Goal: Task Accomplishment & Management: Manage account settings

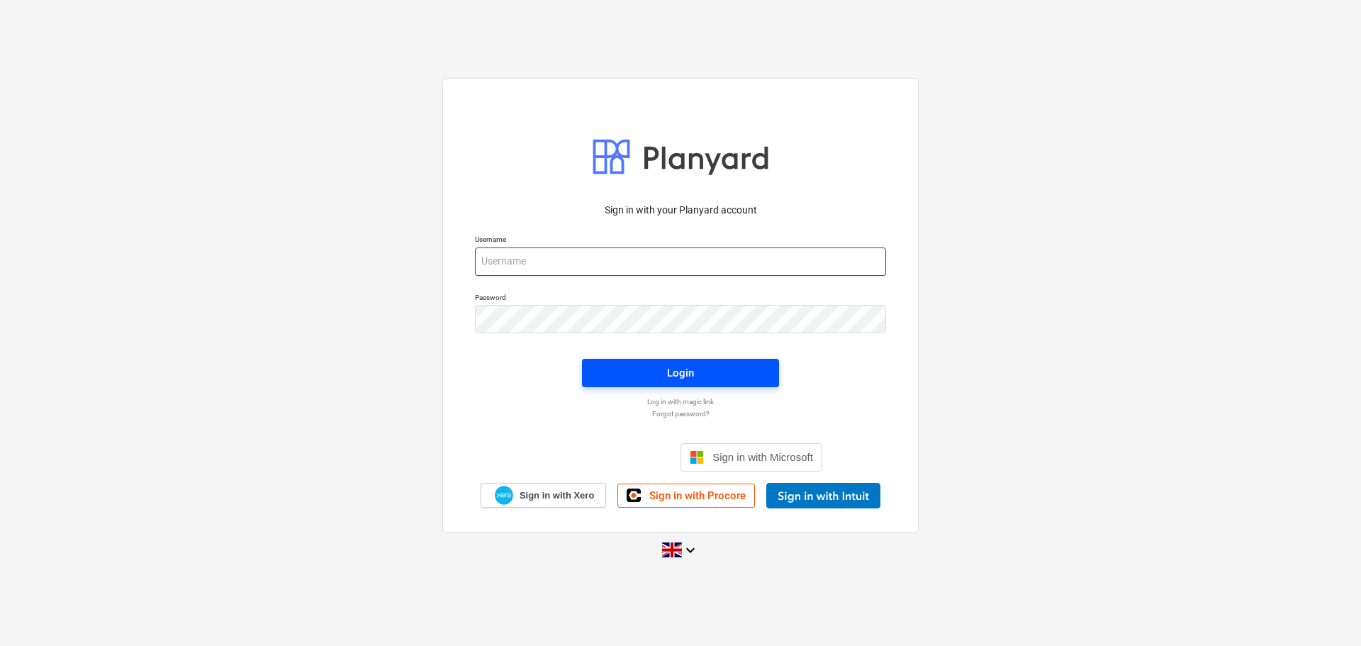
type input "[EMAIL_ADDRESS][DOMAIN_NAME]"
click at [665, 369] on span "Login" at bounding box center [680, 373] width 163 height 18
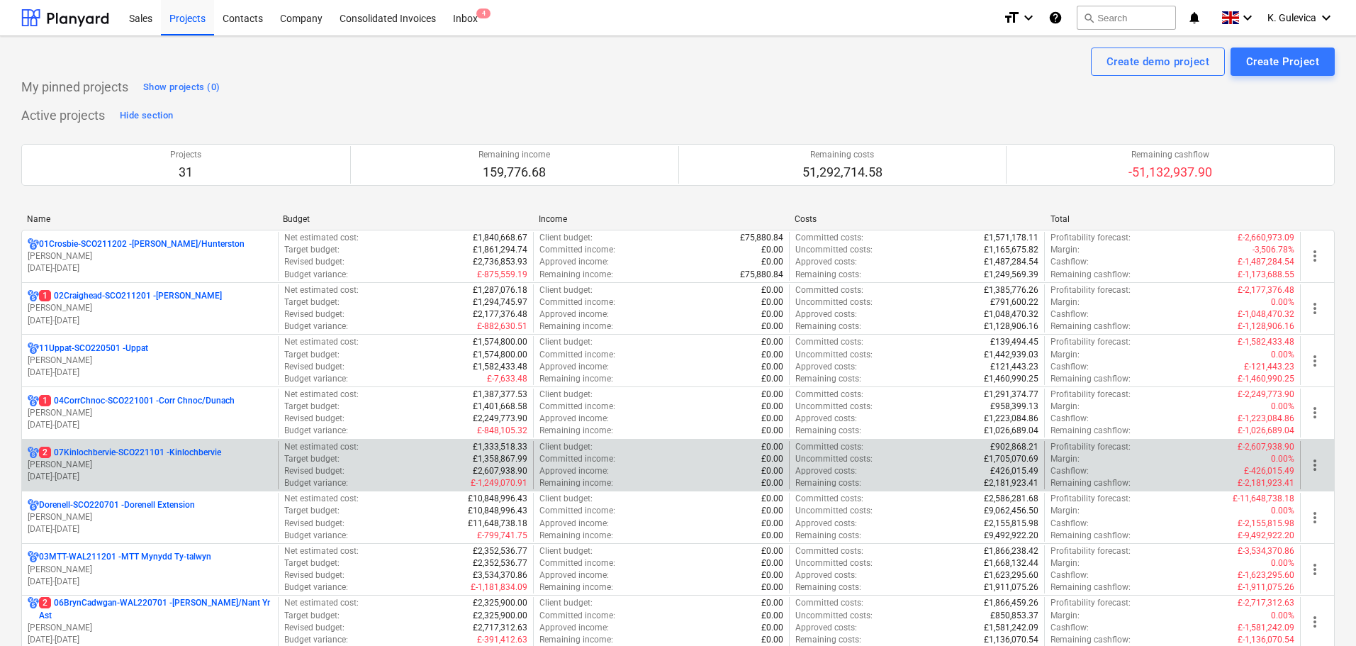
click at [102, 453] on p "2 07Kinlochbervie-SCO221101 - Kinlochbervie" at bounding box center [130, 453] width 182 height 12
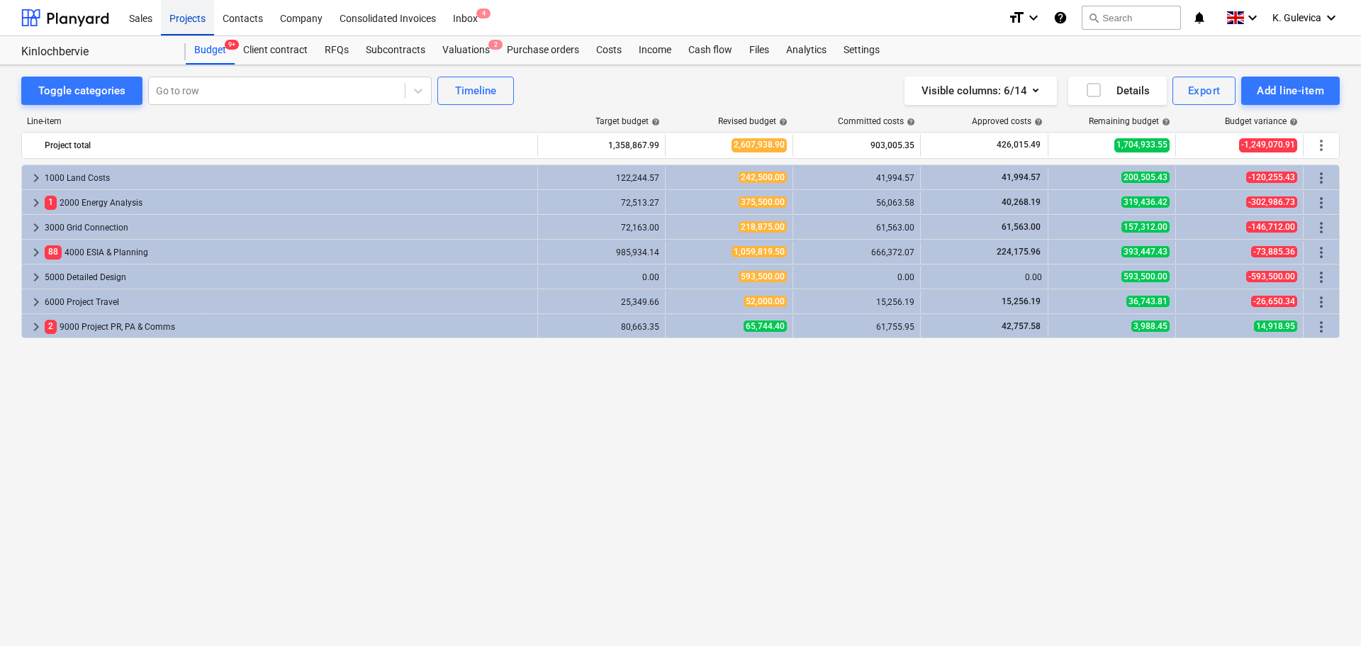
click at [179, 16] on div "Projects" at bounding box center [187, 17] width 53 height 36
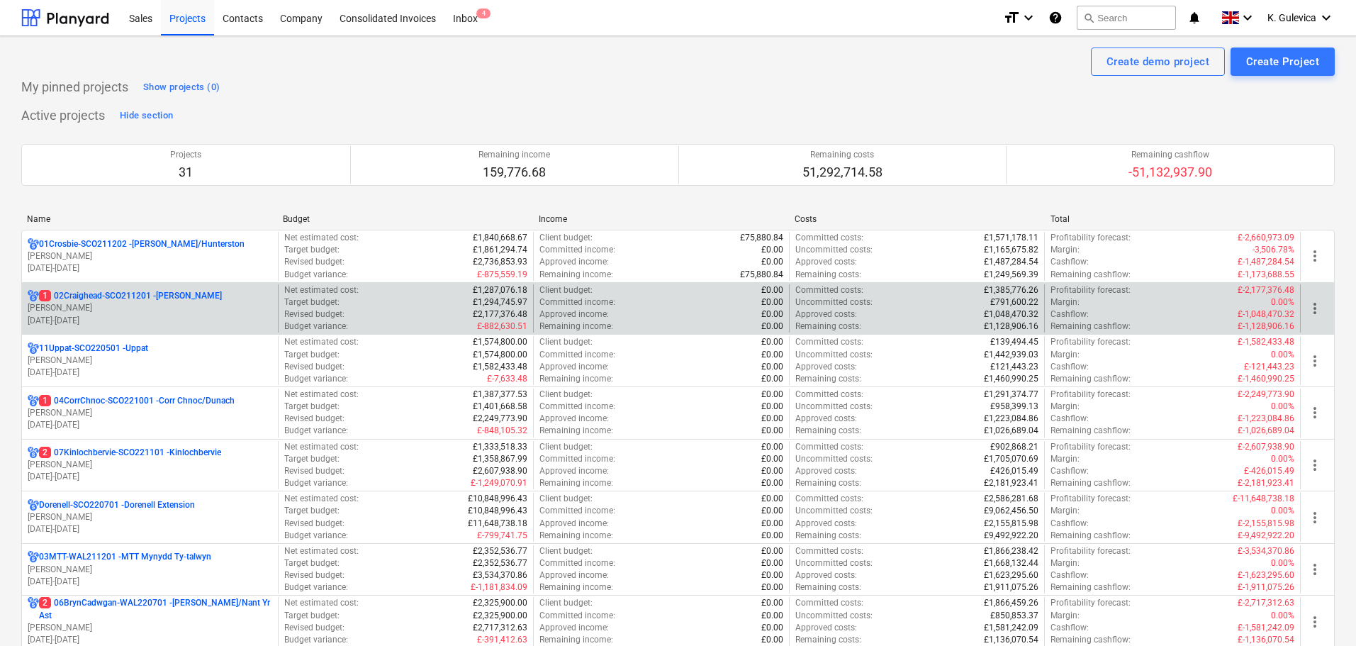
click at [104, 306] on p "[PERSON_NAME]" at bounding box center [150, 308] width 245 height 12
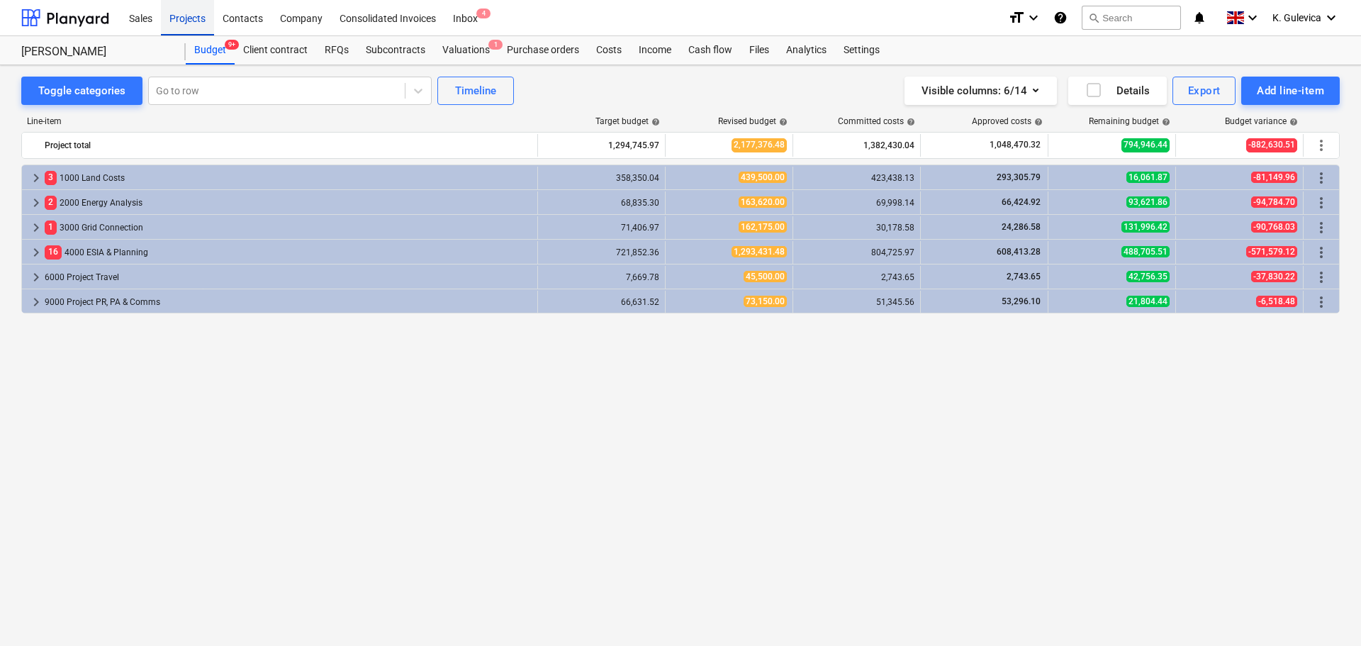
click at [165, 13] on div "Projects" at bounding box center [187, 17] width 53 height 36
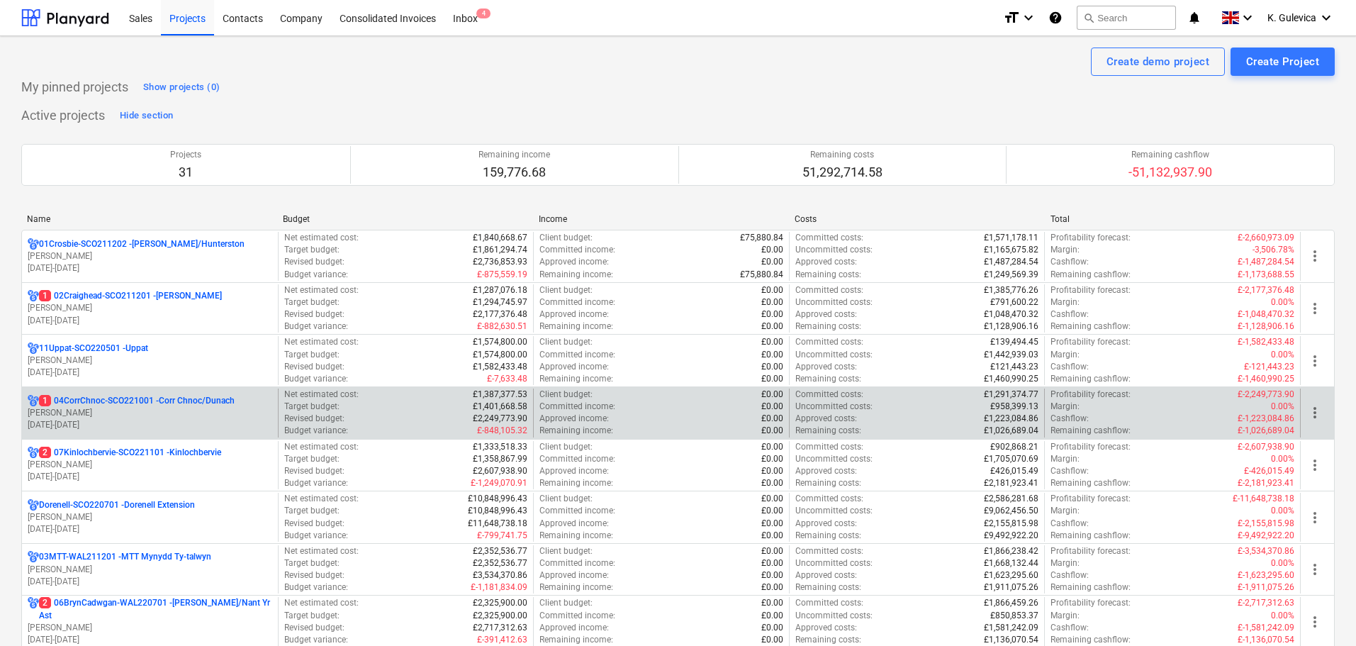
click at [72, 403] on p "1 04CorrChnoc-SCO221001 - Corr Chnoc/Dunach" at bounding box center [137, 401] width 196 height 12
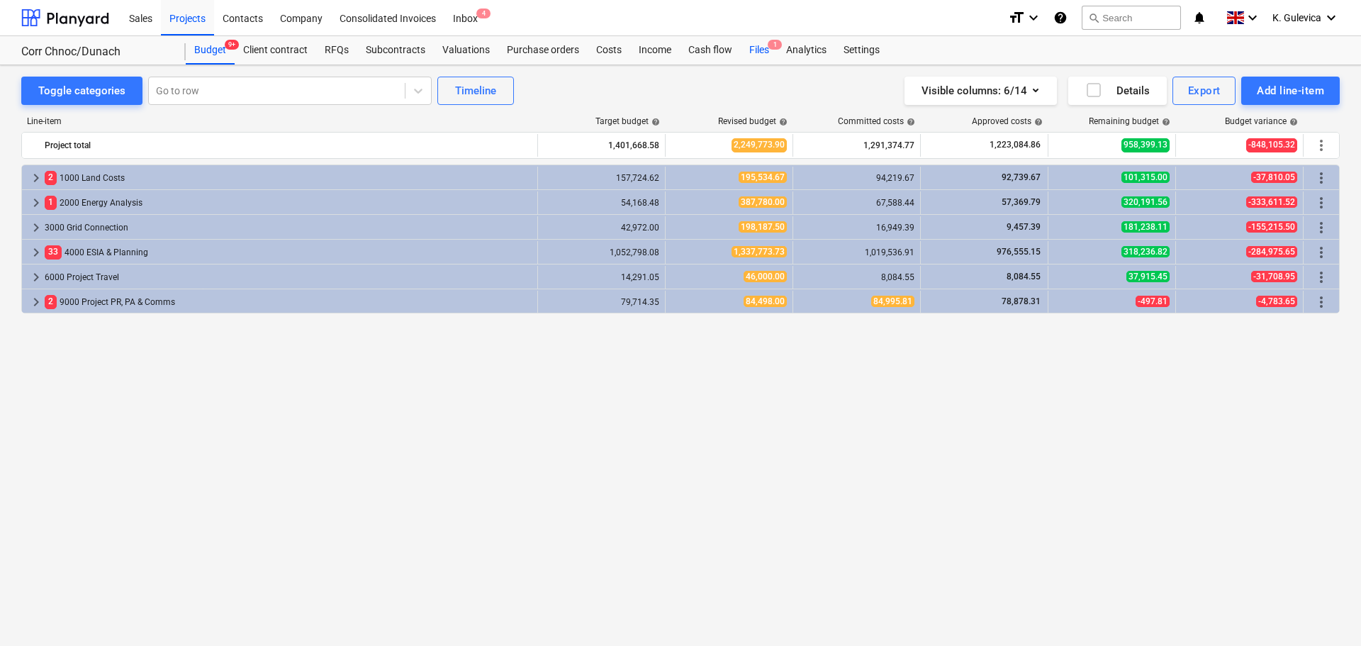
click at [760, 46] on div "Files 1" at bounding box center [759, 50] width 37 height 28
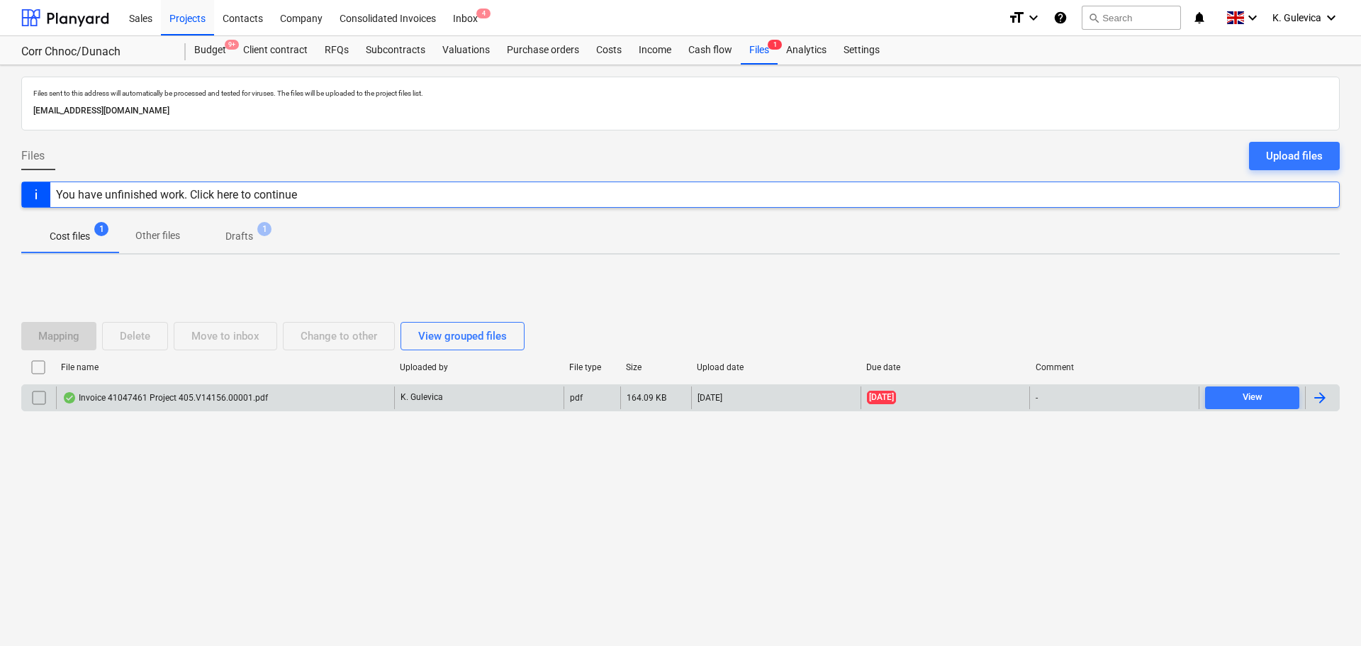
click at [339, 395] on div "Invoice 41047461 Project 405.V14156.00001.pdf" at bounding box center [225, 397] width 338 height 23
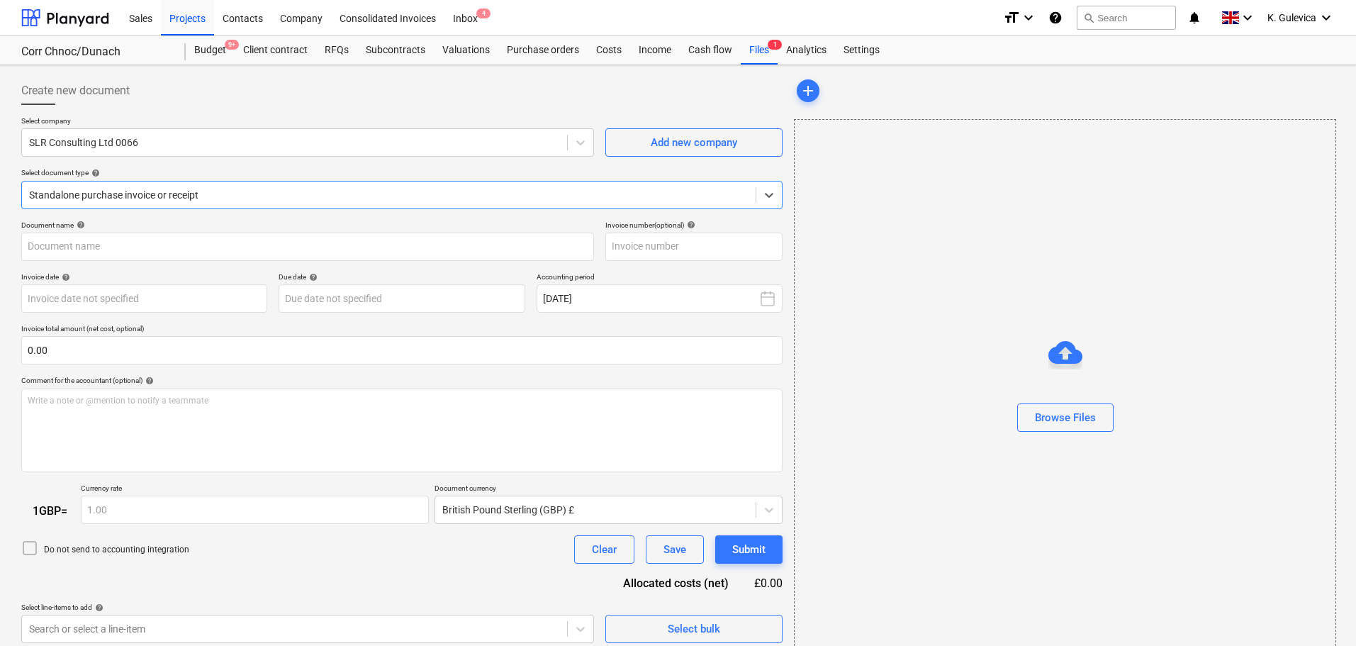
type input "41047461"
type input "[DATE]"
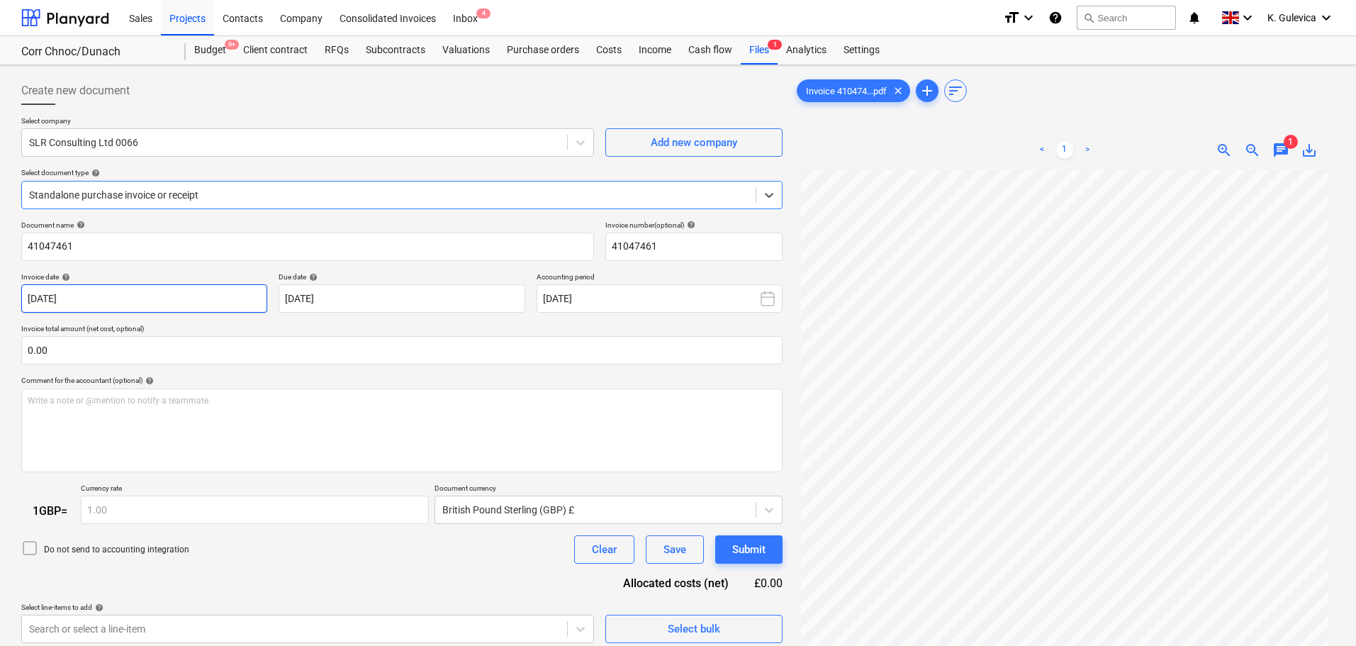
click at [185, 301] on body "Sales Projects Contacts Company Consolidated Invoices Inbox 4 format_size keybo…" at bounding box center [678, 323] width 1356 height 646
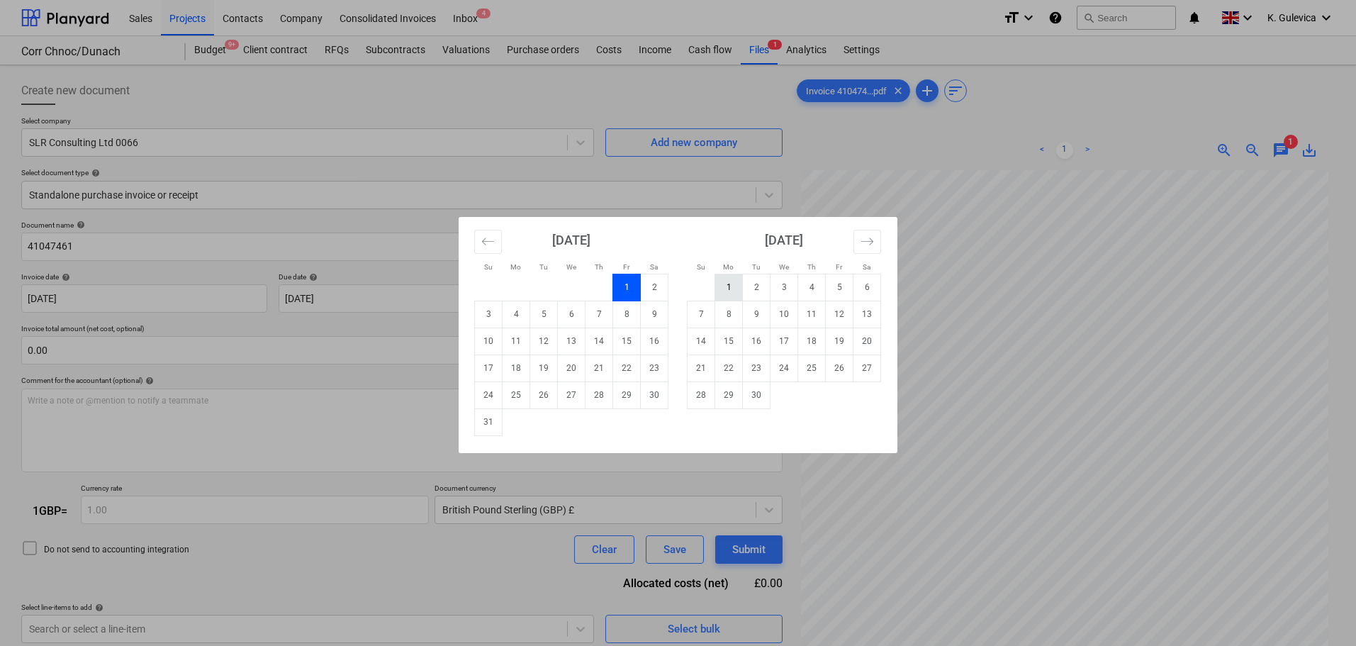
click at [725, 286] on td "1" at bounding box center [729, 287] width 28 height 27
type input "[DATE]"
click at [489, 288] on body "Sales Projects Contacts Company Consolidated Invoices Inbox 4 format_size keybo…" at bounding box center [678, 323] width 1356 height 646
drag, startPoint x: 727, startPoint y: 290, endPoint x: 714, endPoint y: 293, distance: 13.1
click at [728, 290] on td "1" at bounding box center [729, 287] width 28 height 27
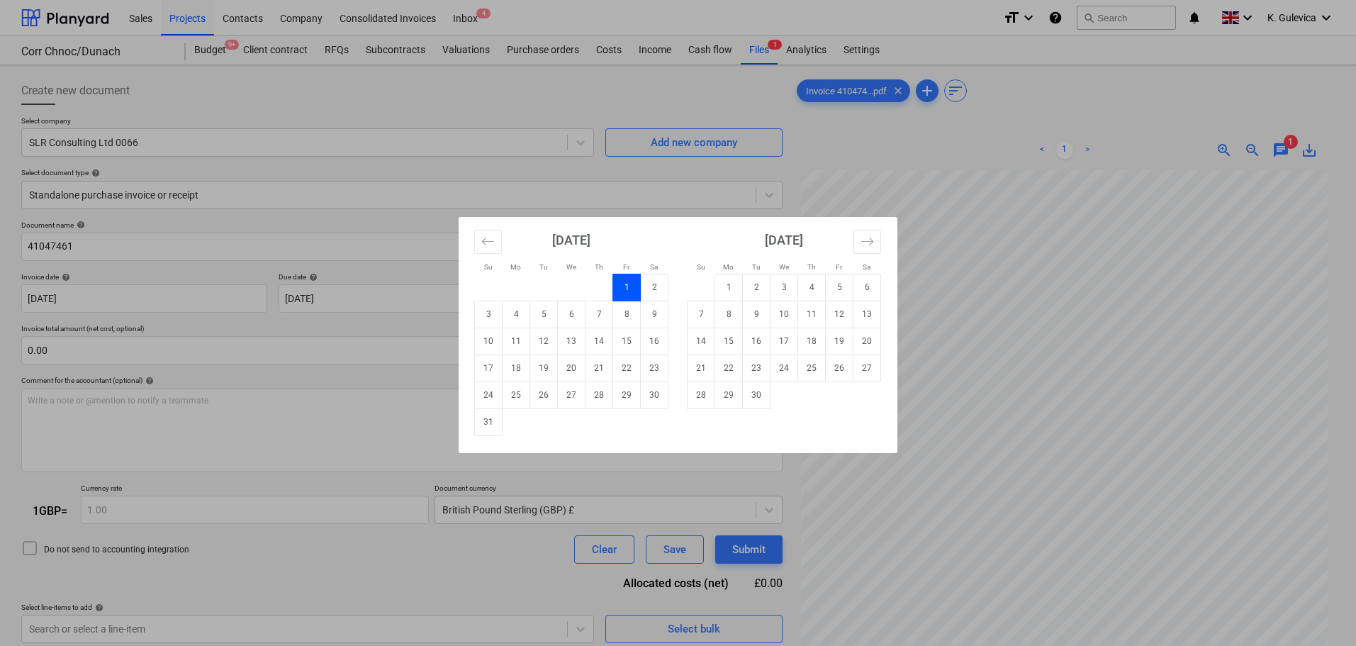
type input "[DATE]"
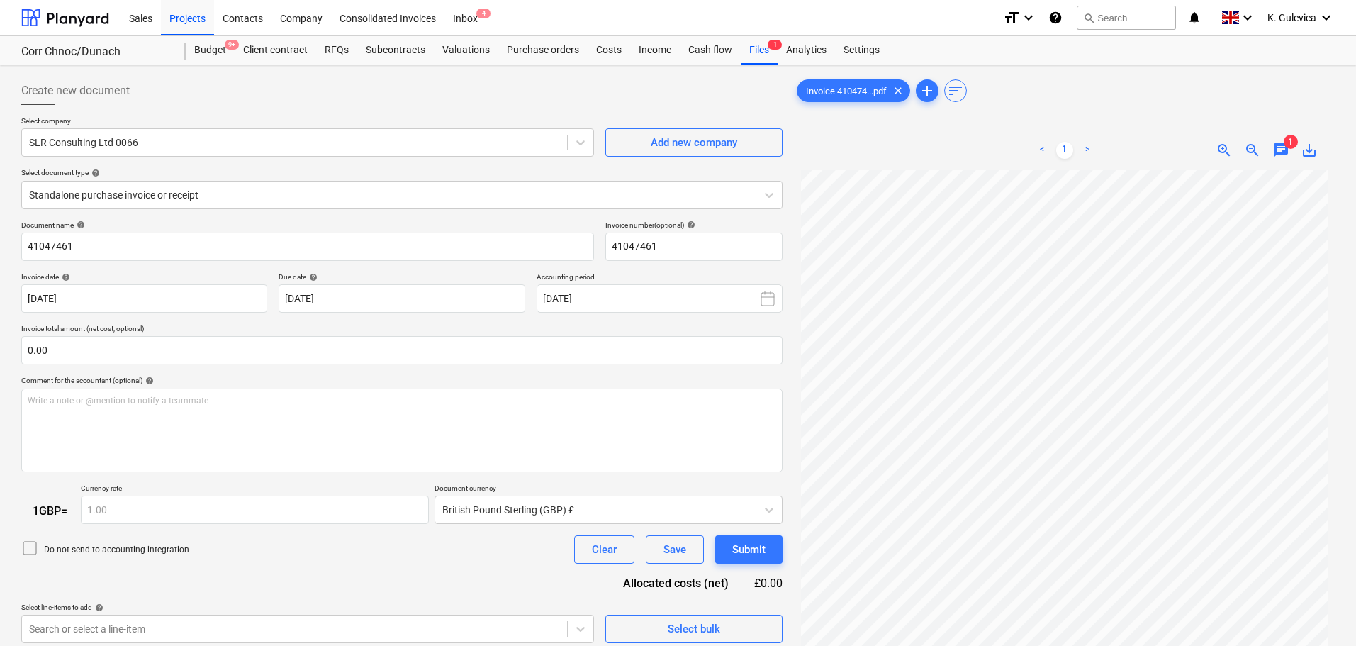
click at [1282, 150] on span "chat" at bounding box center [1281, 150] width 17 height 17
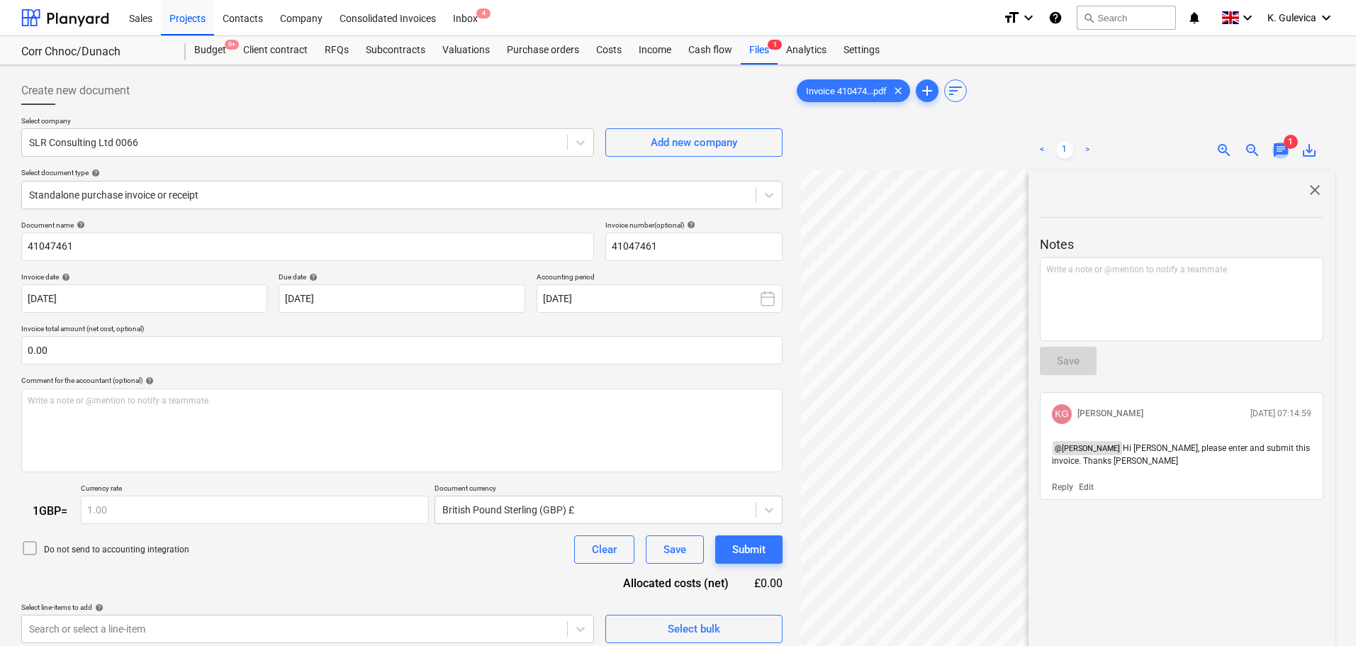
click at [1282, 150] on span "chat" at bounding box center [1281, 150] width 17 height 17
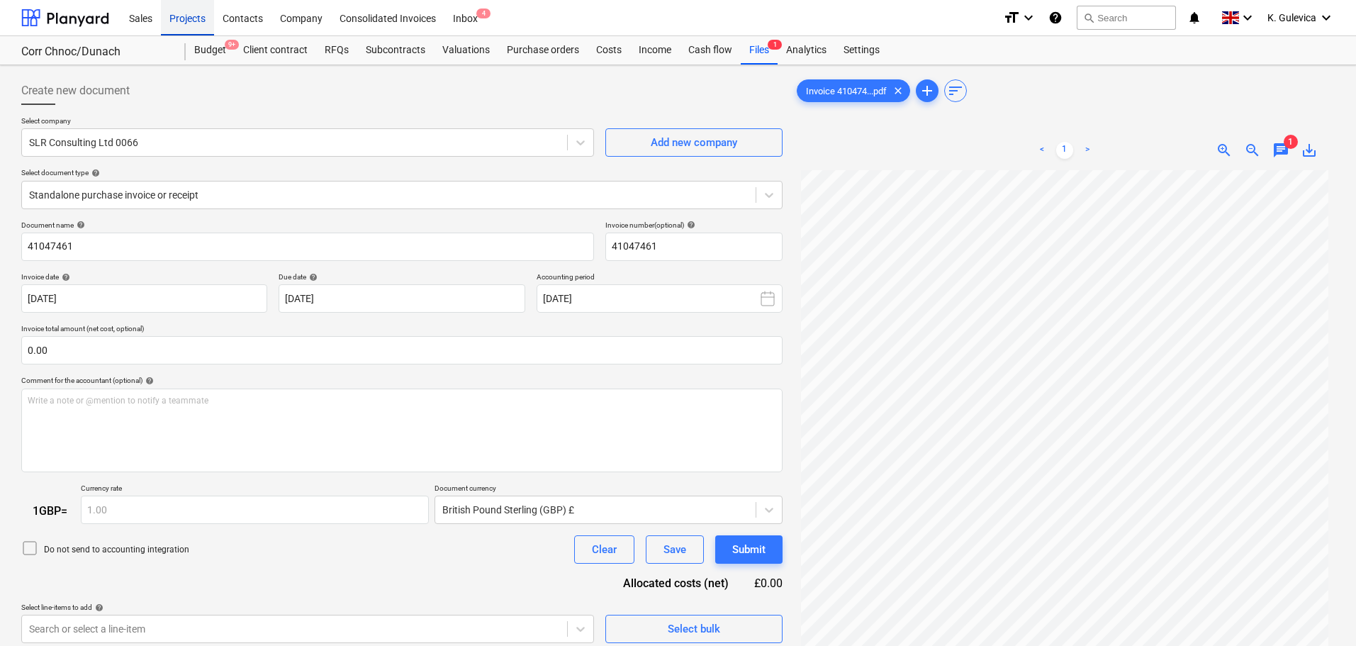
click at [196, 21] on div "Projects" at bounding box center [187, 17] width 53 height 36
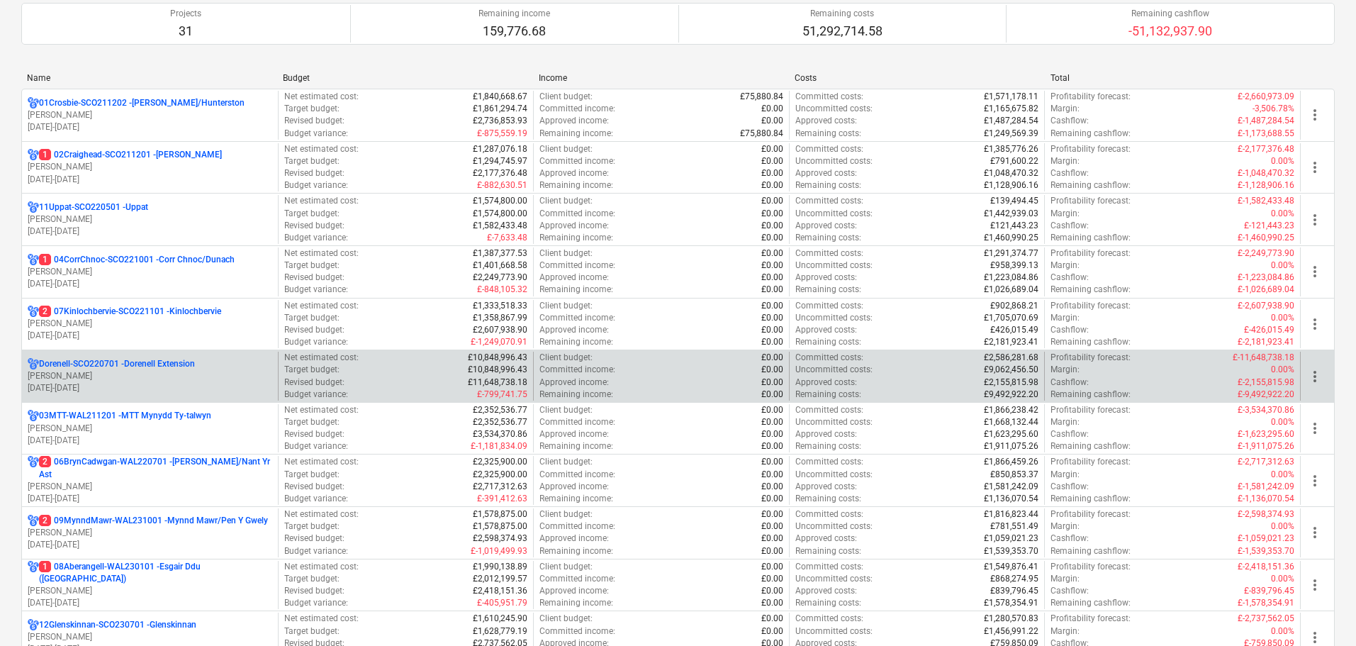
scroll to position [142, 0]
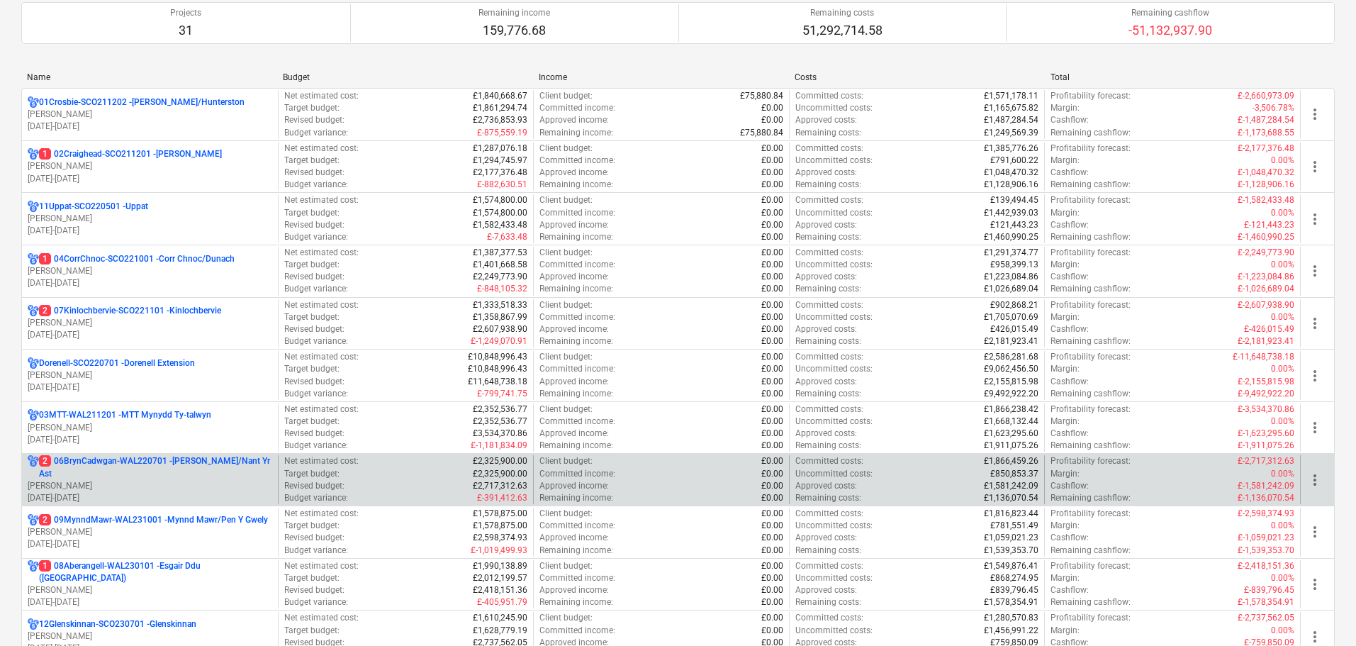
click at [164, 475] on p "2 06BrynCadwgan-WAL220701 - [PERSON_NAME]/Nant Yr Ast" at bounding box center [155, 467] width 233 height 24
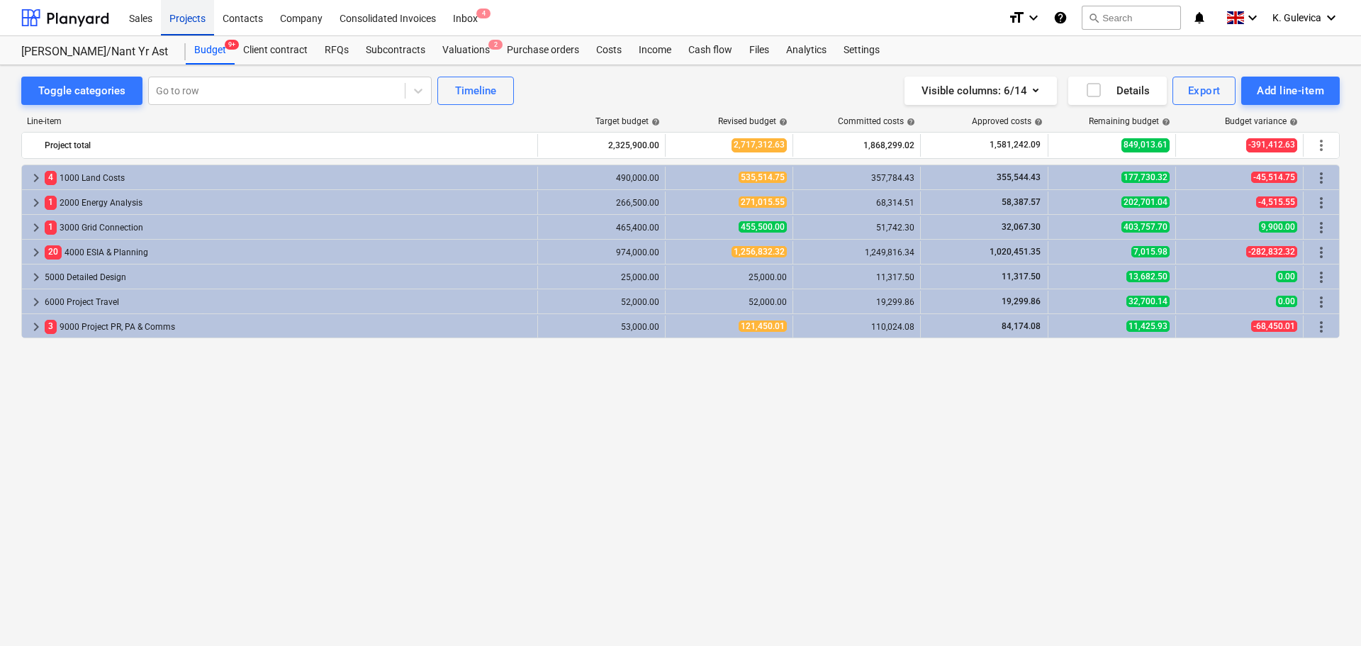
click at [183, 13] on div "Projects" at bounding box center [187, 17] width 53 height 36
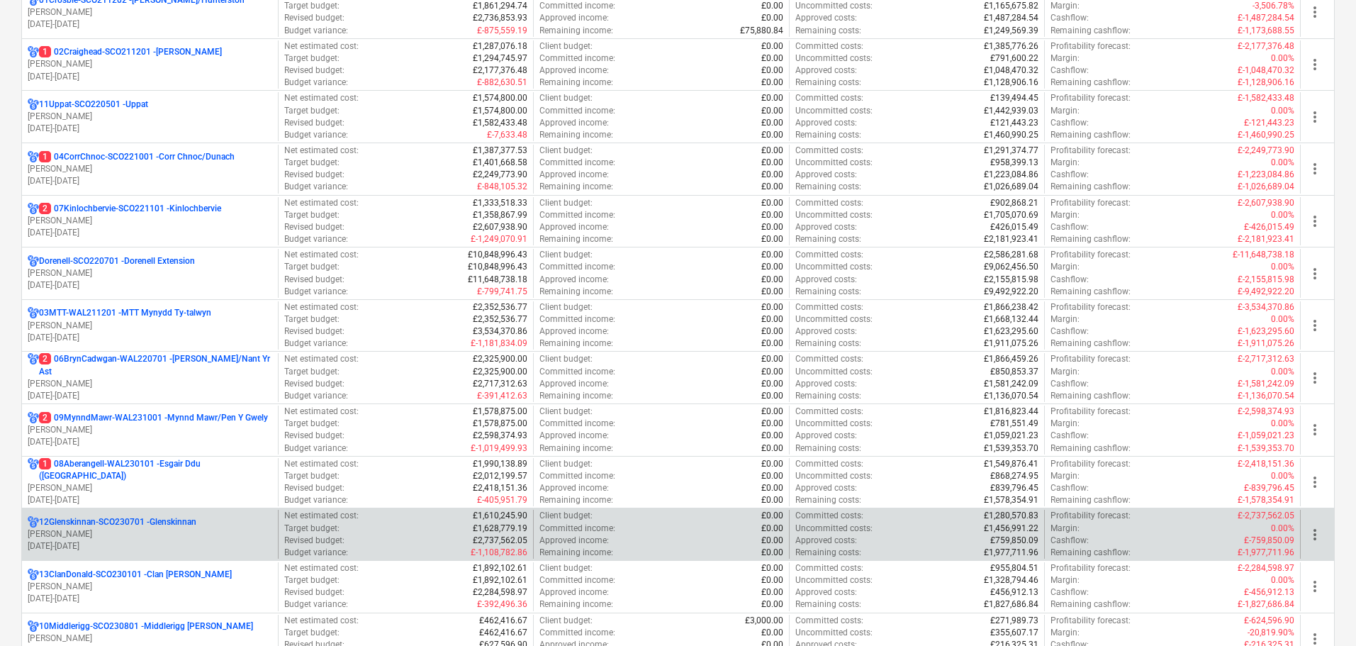
scroll to position [284, 0]
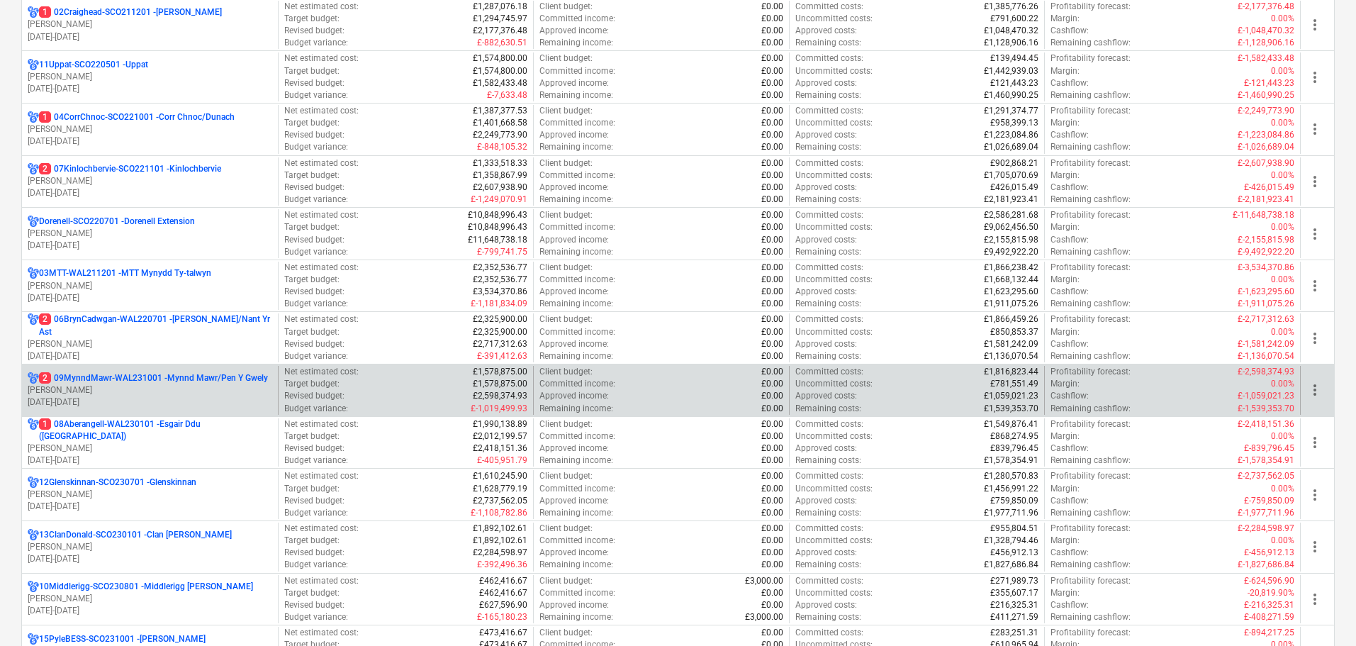
click at [167, 403] on p "[DATE] - [DATE]" at bounding box center [150, 402] width 245 height 12
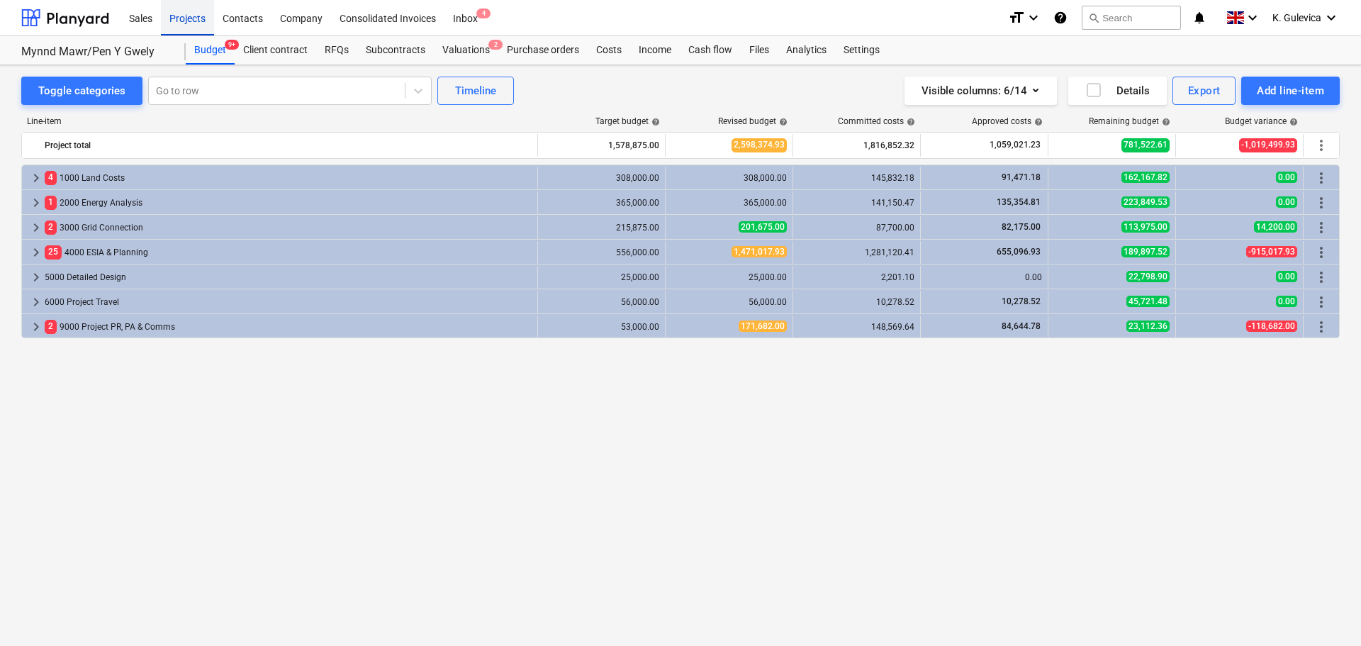
click at [181, 23] on div "Projects" at bounding box center [187, 17] width 53 height 36
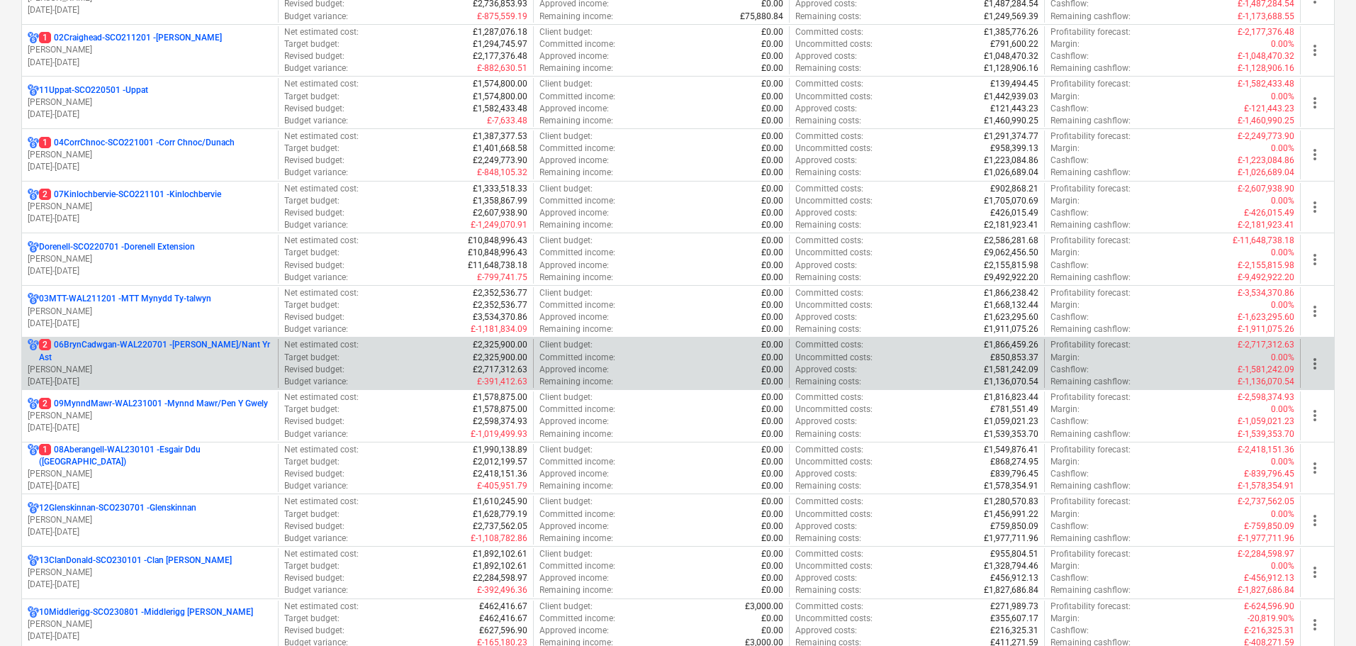
scroll to position [284, 0]
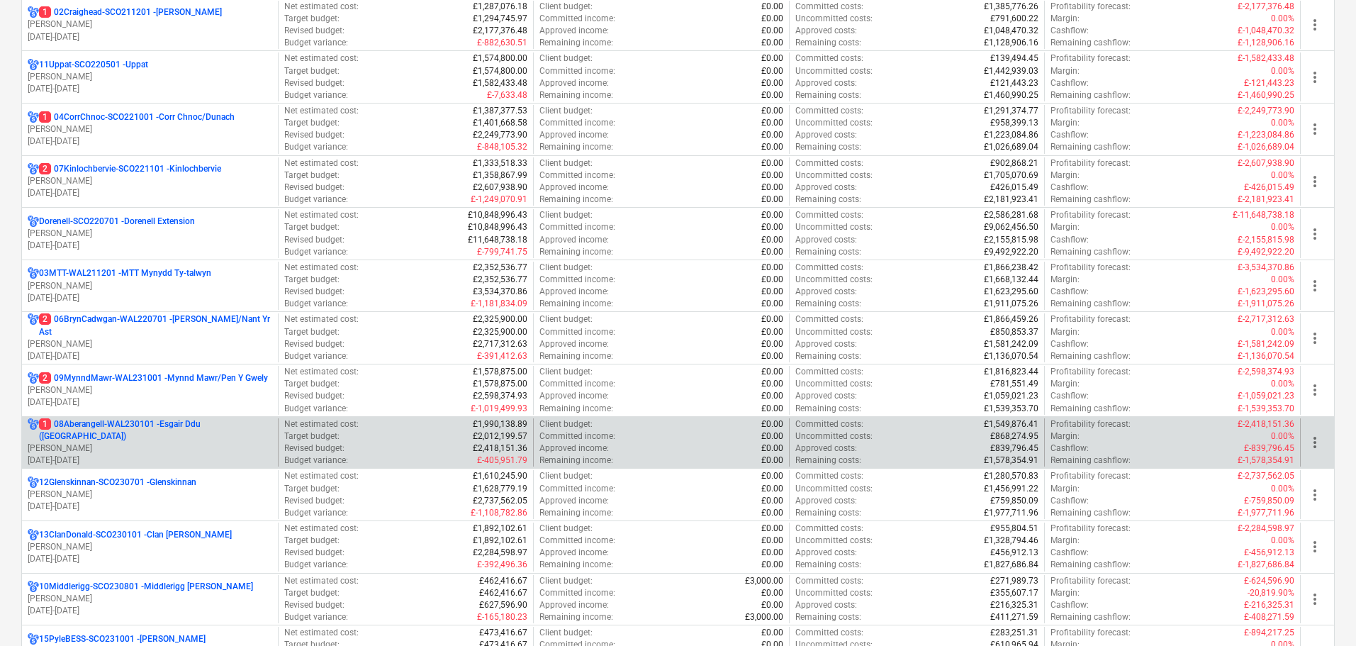
click at [164, 442] on p "[PERSON_NAME]" at bounding box center [150, 448] width 245 height 12
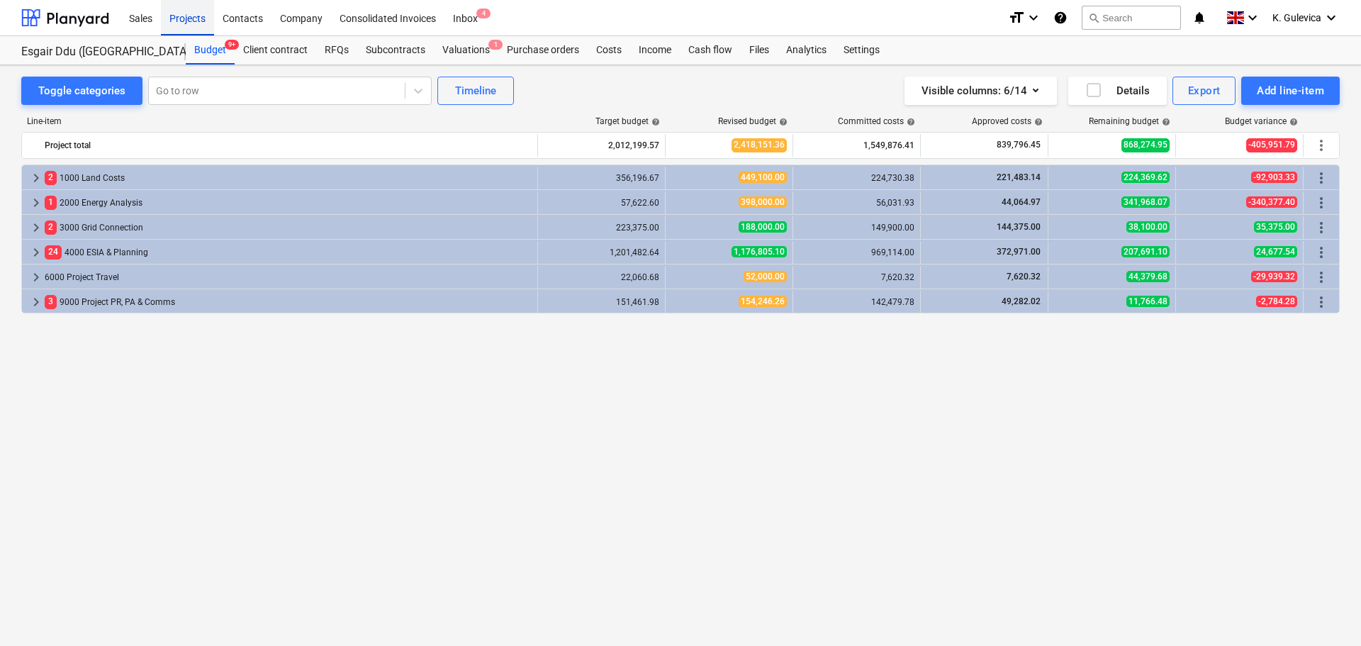
click at [179, 26] on div "Projects" at bounding box center [187, 17] width 53 height 36
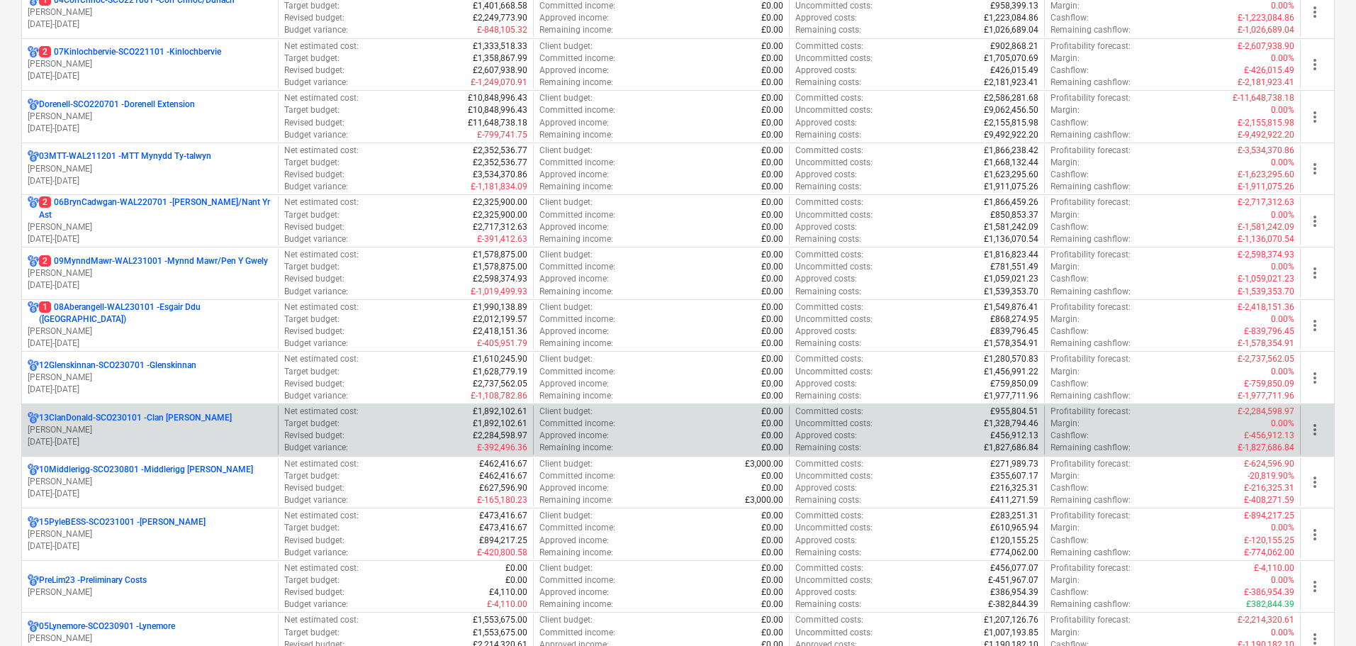
scroll to position [425, 0]
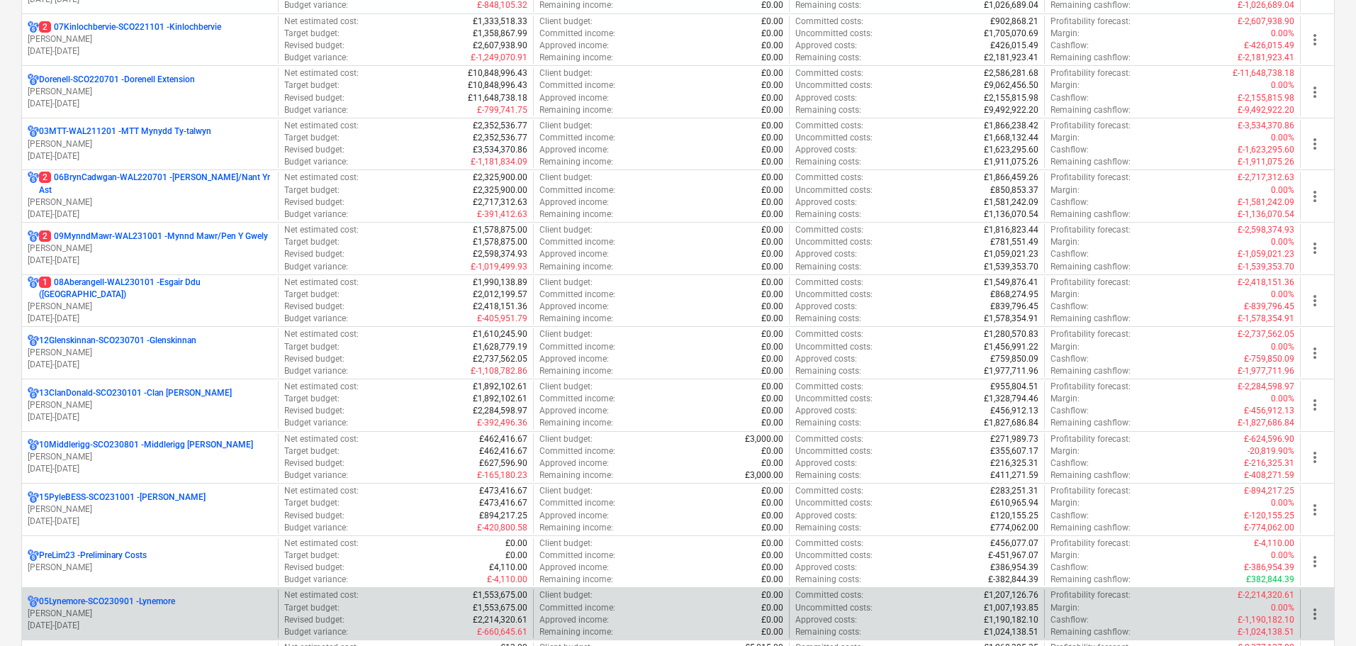
click at [122, 603] on p "05Lynemore-SCO230901 - Lynemore" at bounding box center [107, 602] width 136 height 12
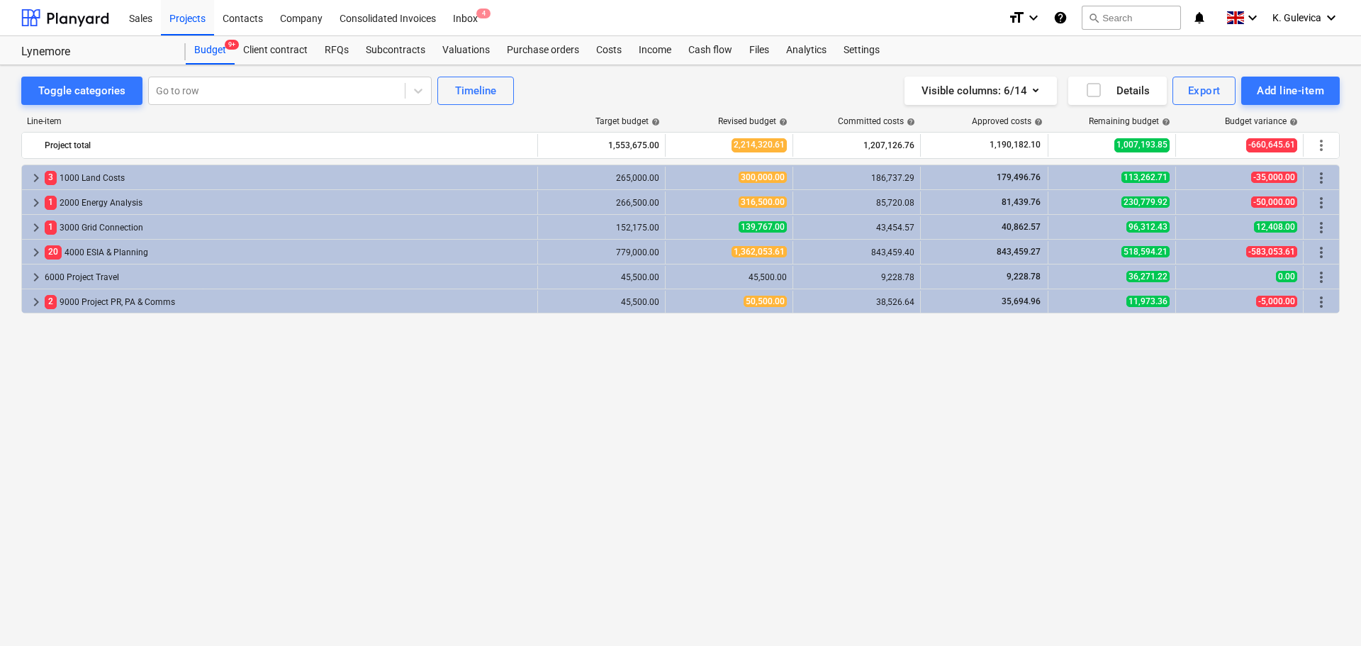
drag, startPoint x: 612, startPoint y: 52, endPoint x: 608, endPoint y: 65, distance: 13.2
click at [612, 52] on div "Costs" at bounding box center [609, 50] width 43 height 28
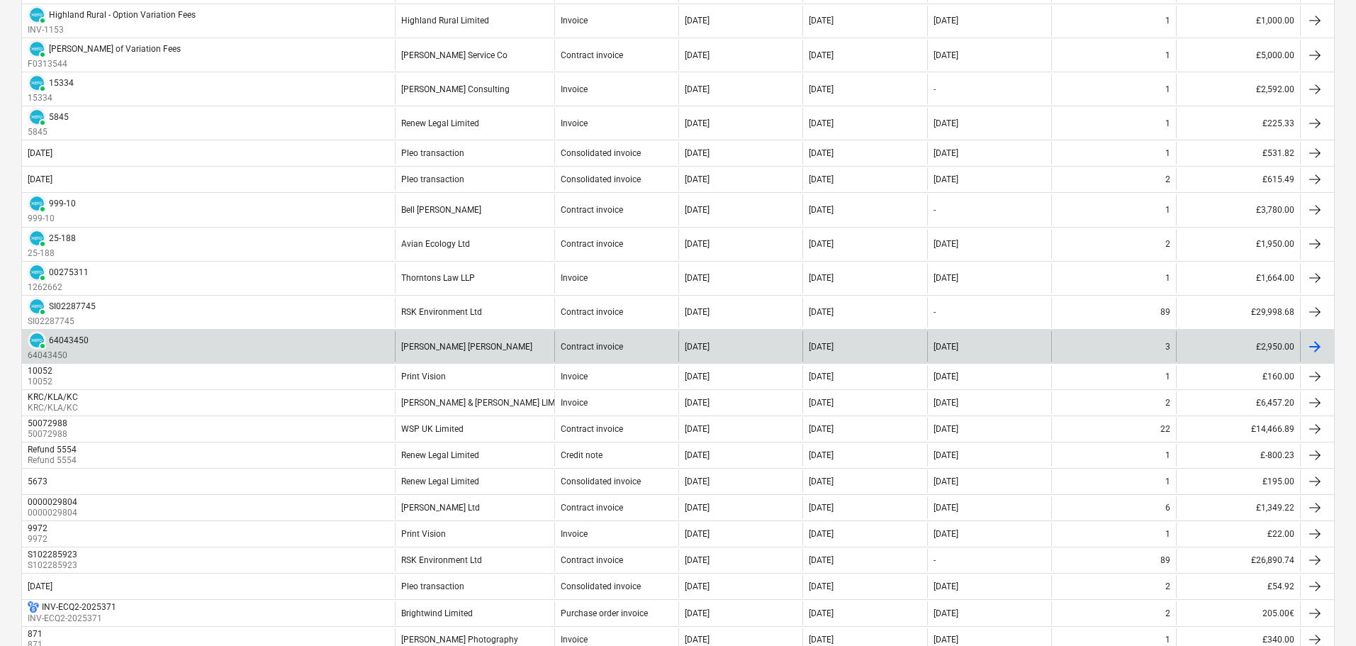
scroll to position [496, 0]
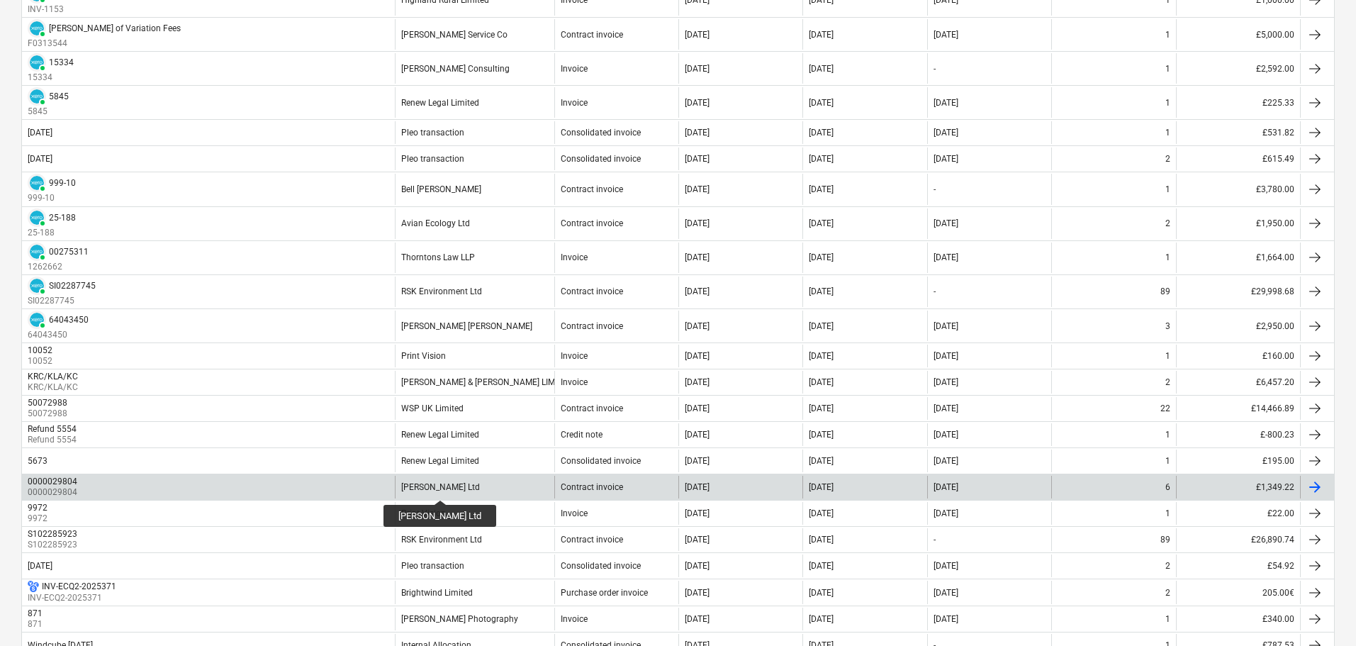
click at [418, 487] on div "[PERSON_NAME] Ltd" at bounding box center [440, 487] width 79 height 10
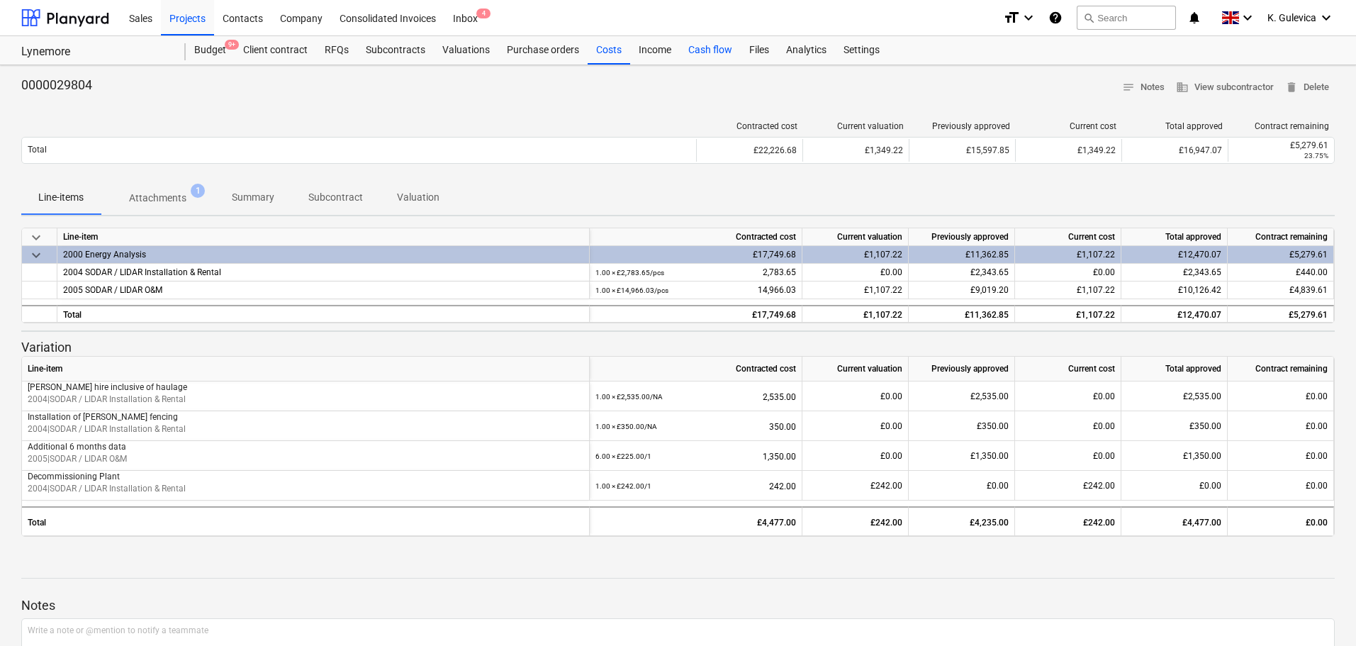
drag, startPoint x: 612, startPoint y: 49, endPoint x: 689, endPoint y: 49, distance: 77.3
click at [612, 49] on div "Costs" at bounding box center [609, 50] width 43 height 28
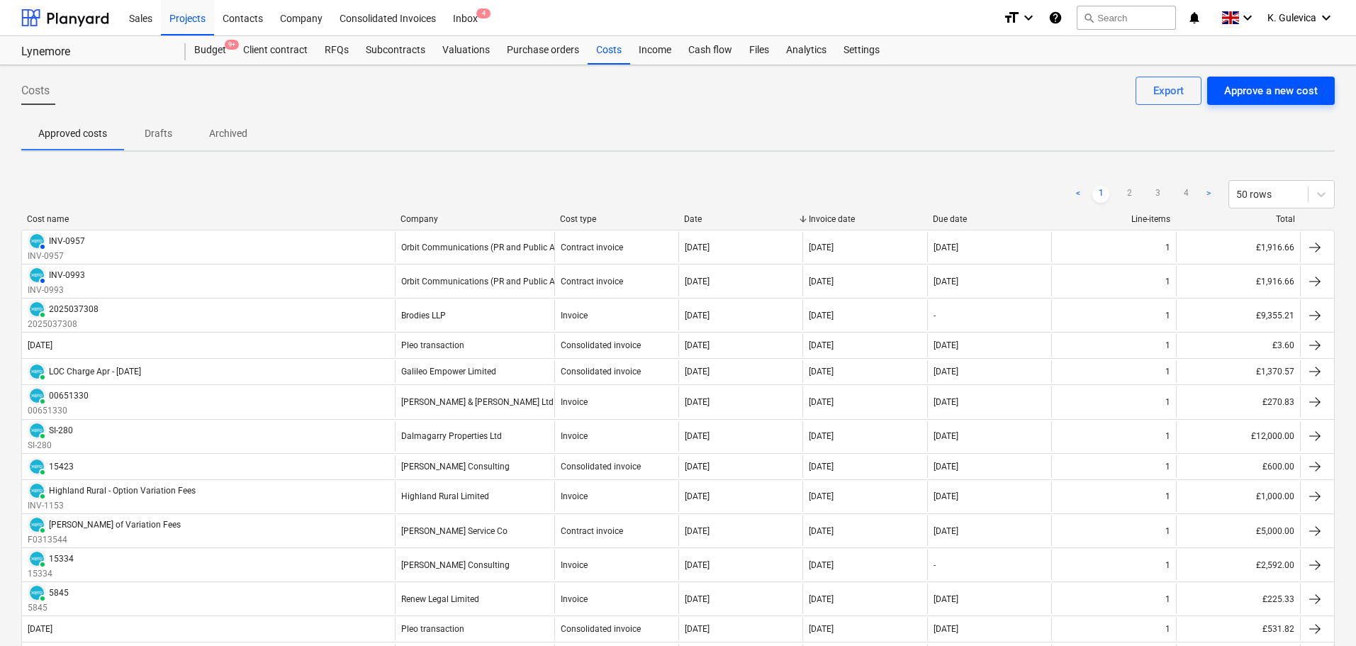
click at [1260, 92] on div "Approve a new cost" at bounding box center [1272, 91] width 94 height 18
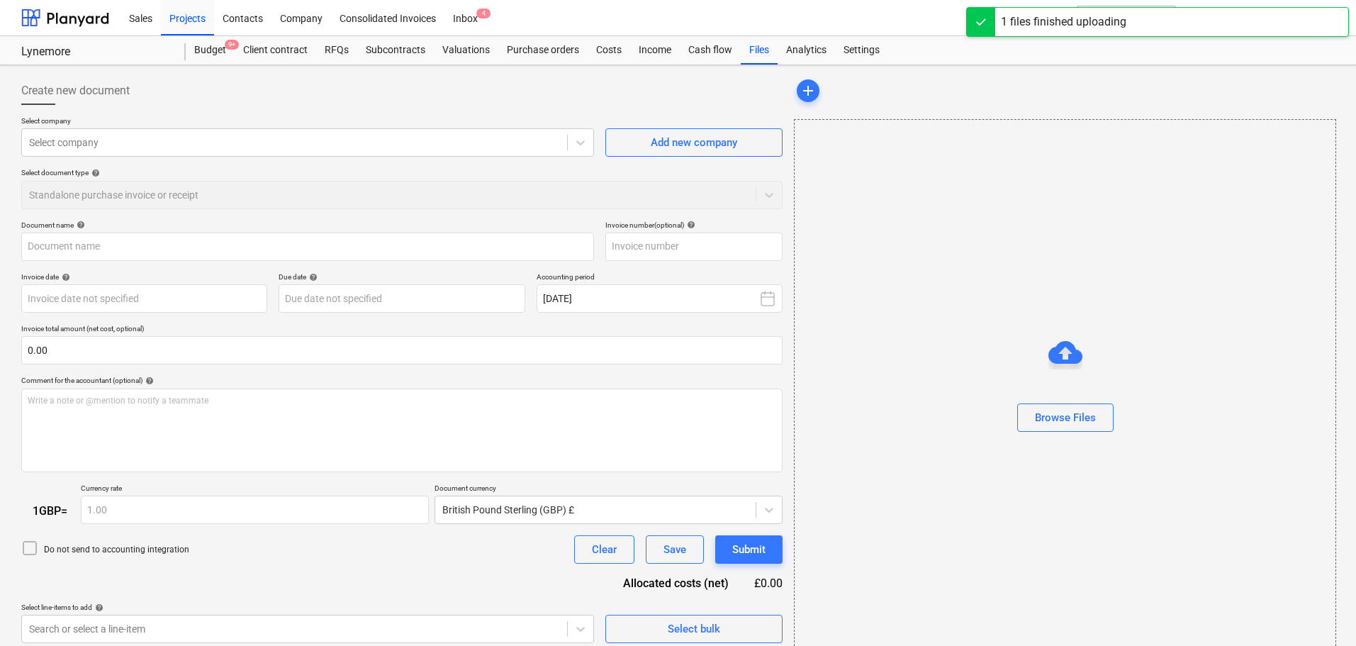
type input "Sales Credit Note 0000000175.pdf"
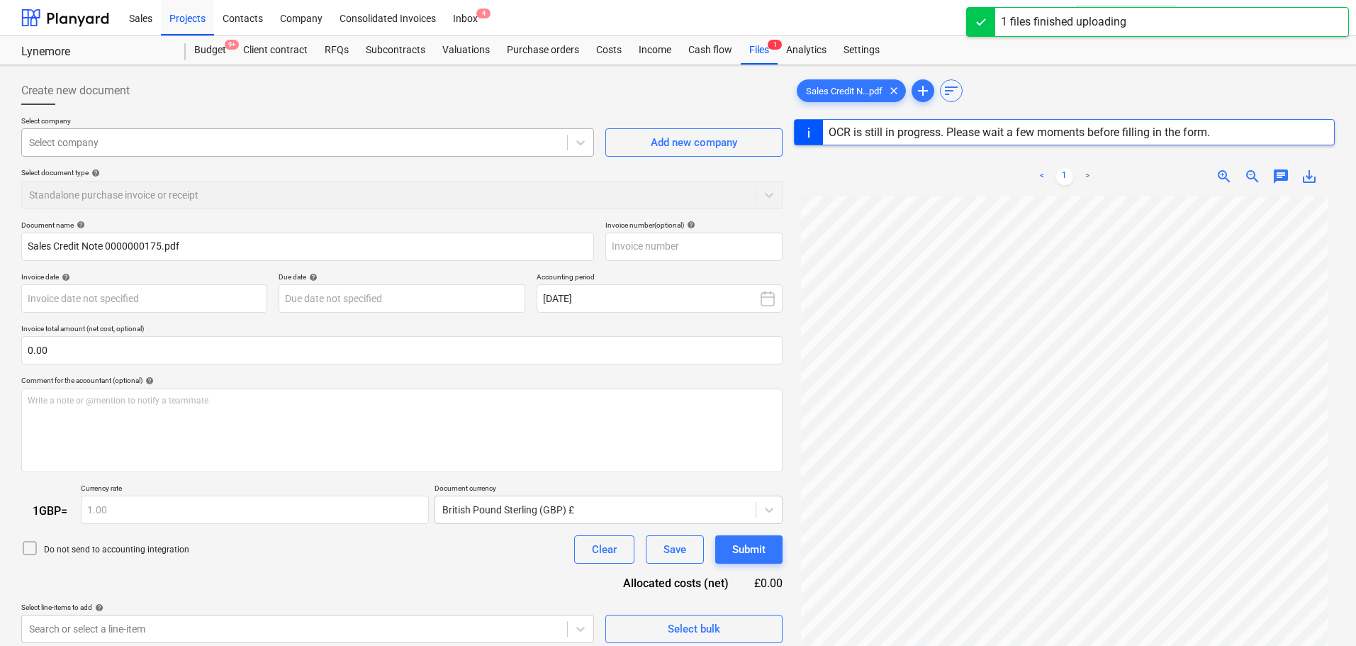
click at [286, 136] on div at bounding box center [294, 142] width 531 height 14
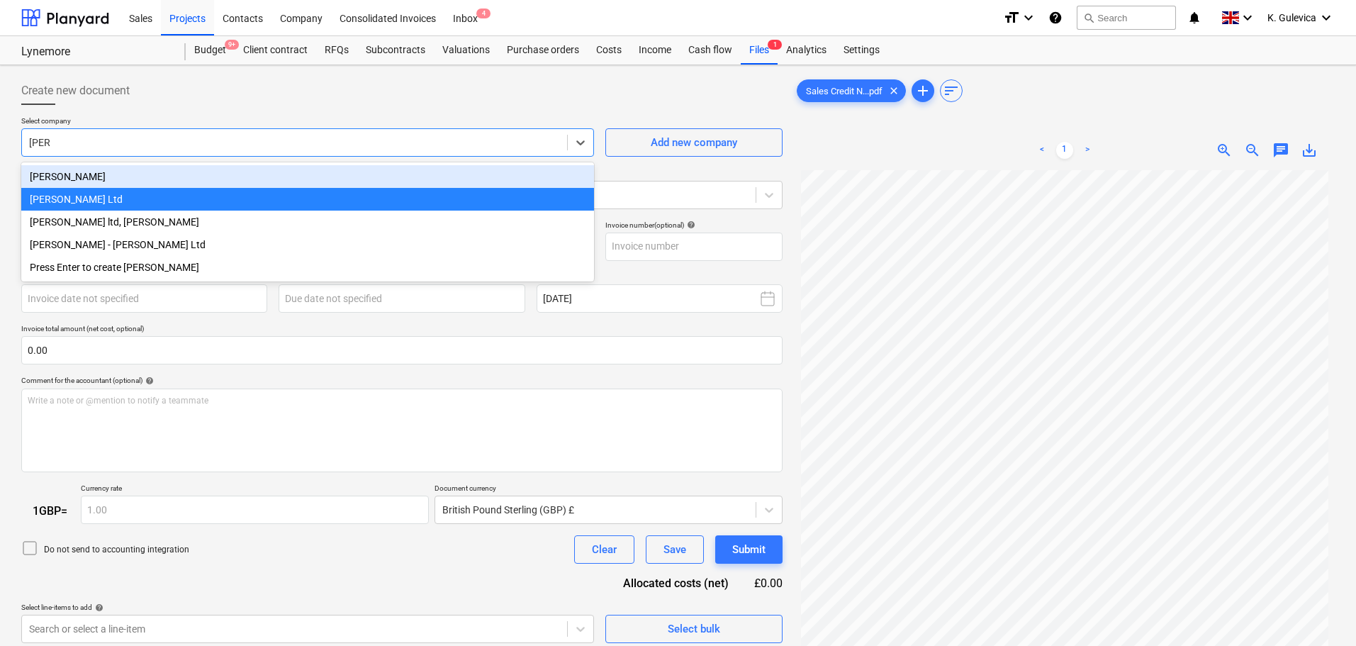
type input "[PERSON_NAME]"
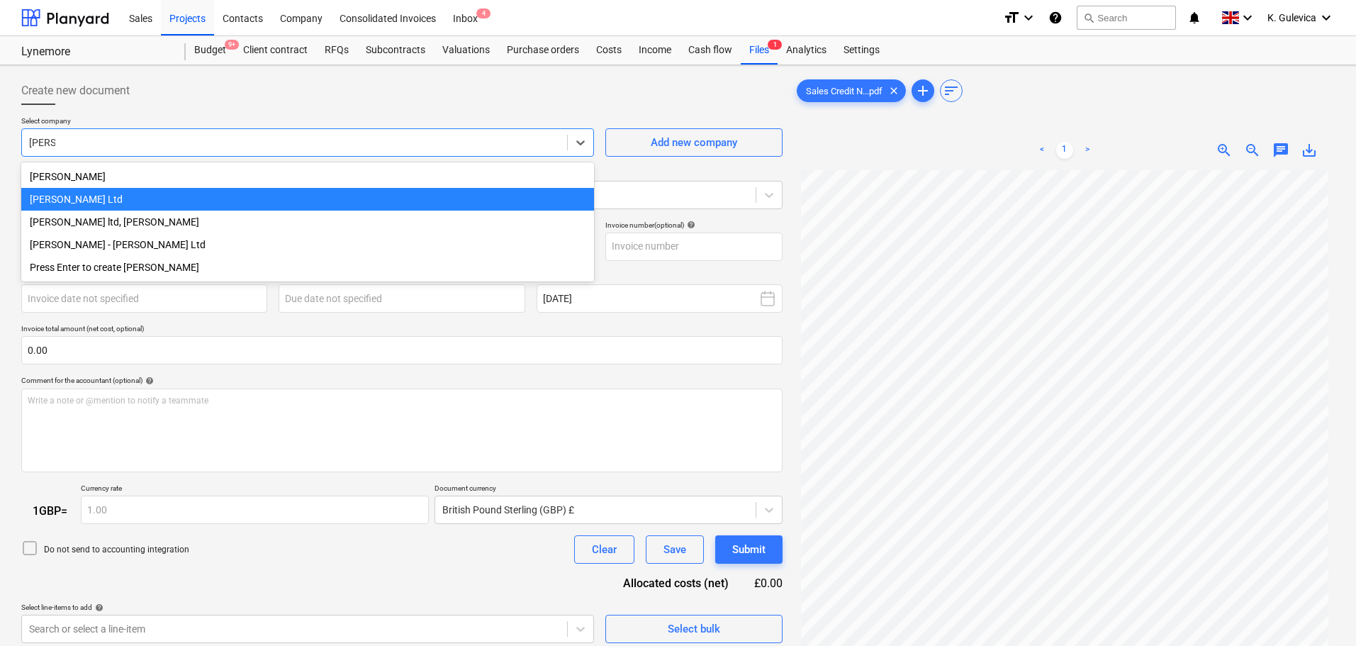
click at [77, 199] on div "[PERSON_NAME] Ltd" at bounding box center [307, 199] width 573 height 23
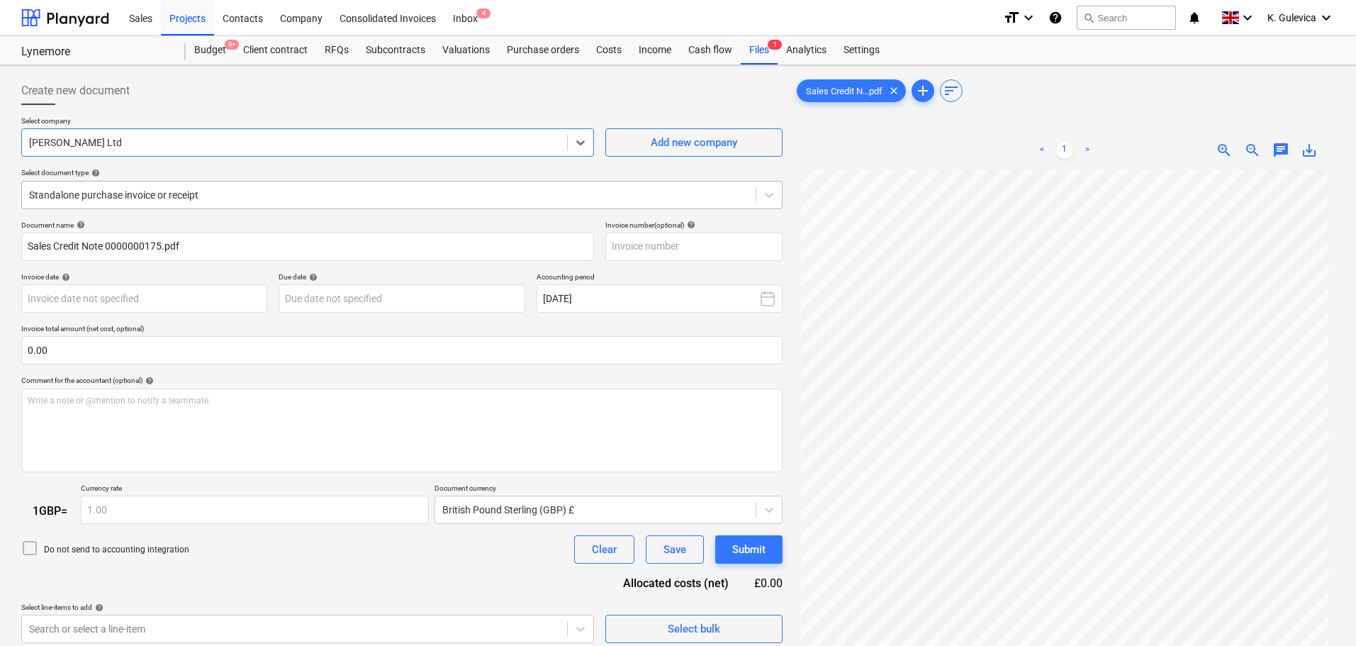
click at [186, 189] on div at bounding box center [389, 195] width 720 height 14
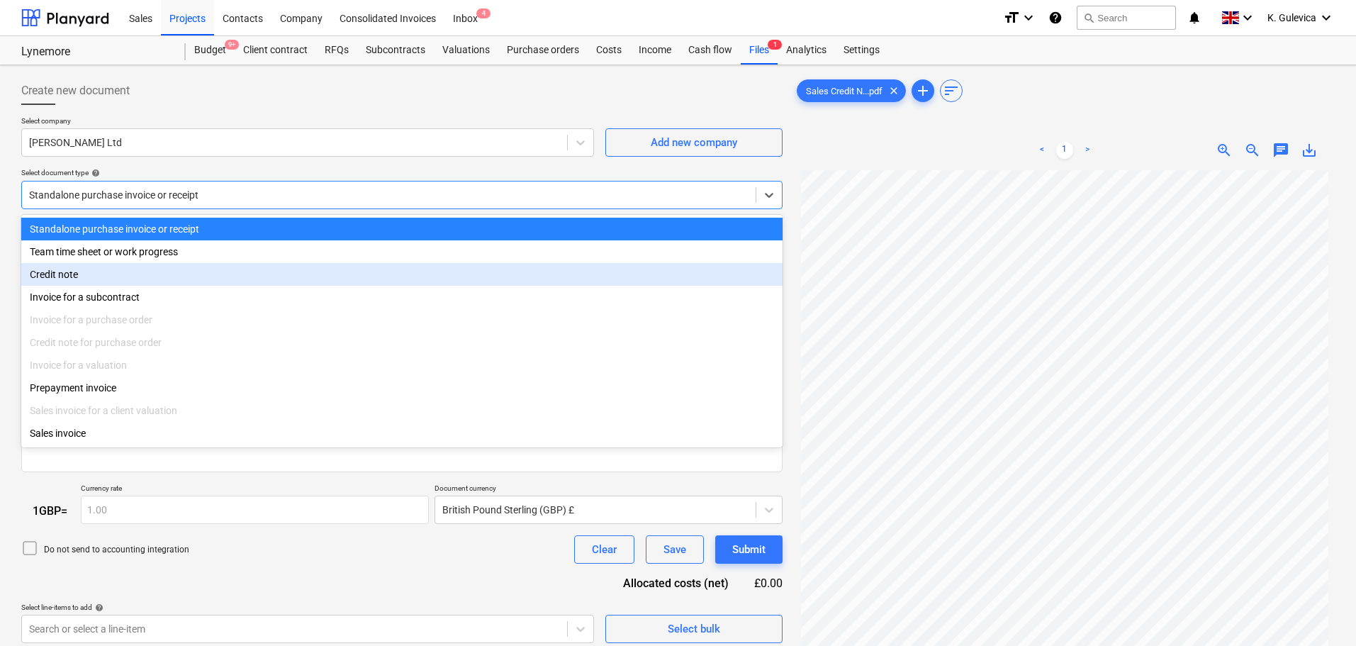
click at [75, 277] on div "Credit note" at bounding box center [402, 274] width 762 height 23
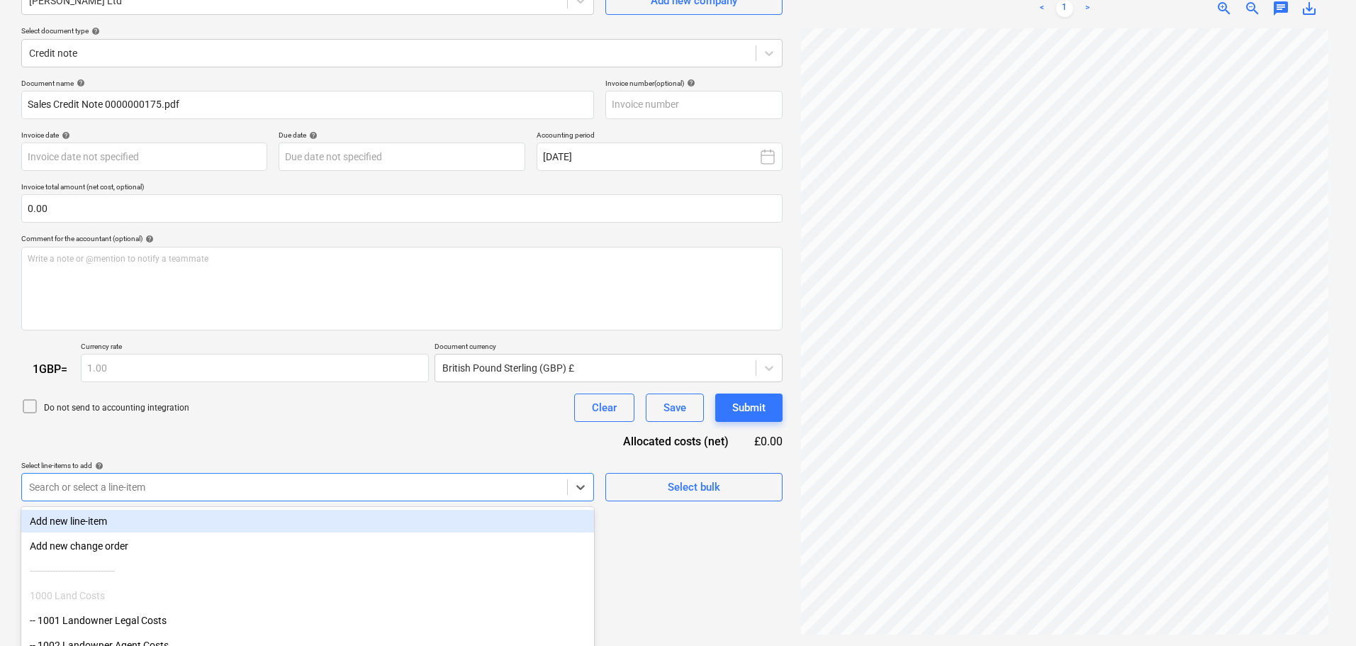
scroll to position [218, 0]
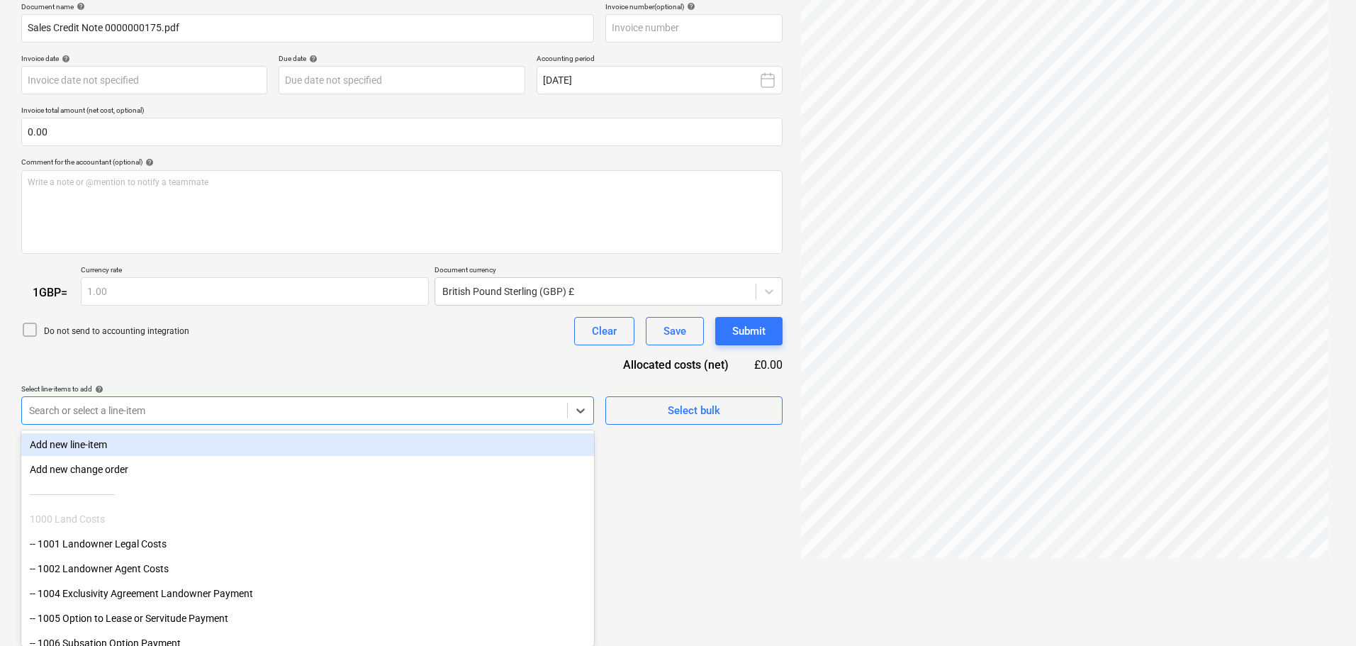
click at [188, 428] on body "Sales Projects Contacts Company Consolidated Invoices Inbox 4 format_size keybo…" at bounding box center [678, 105] width 1356 height 646
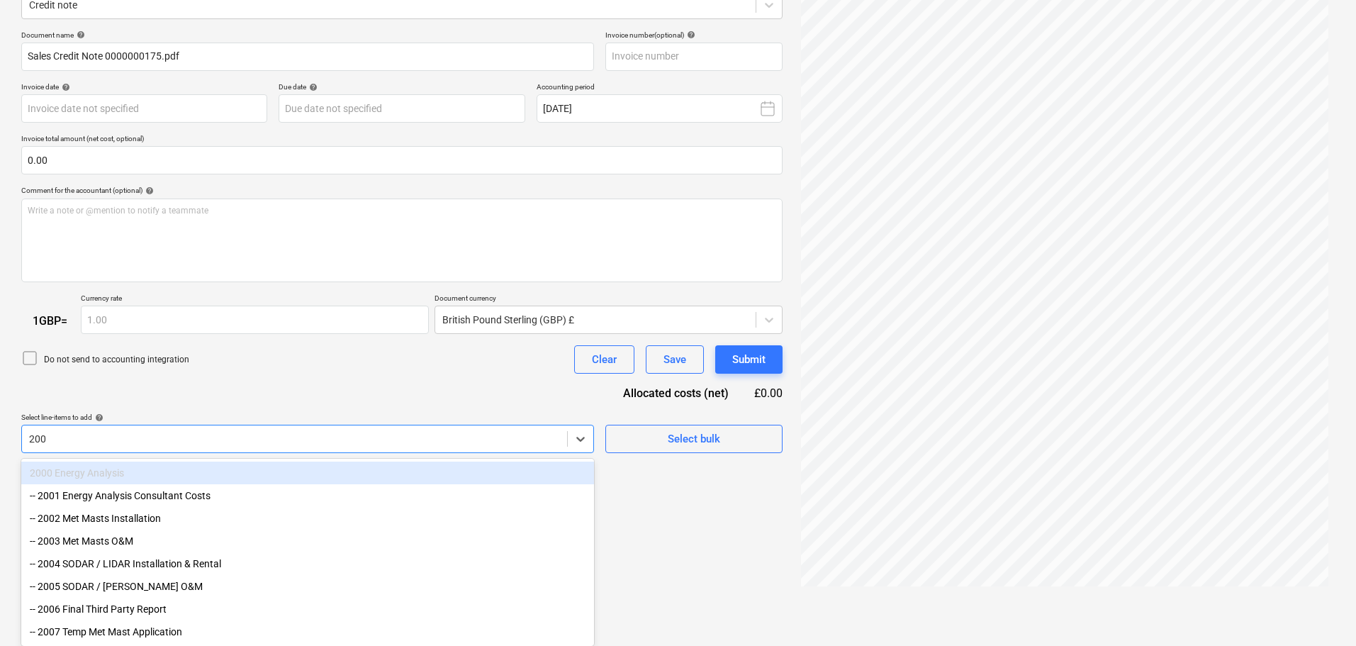
type input "2005"
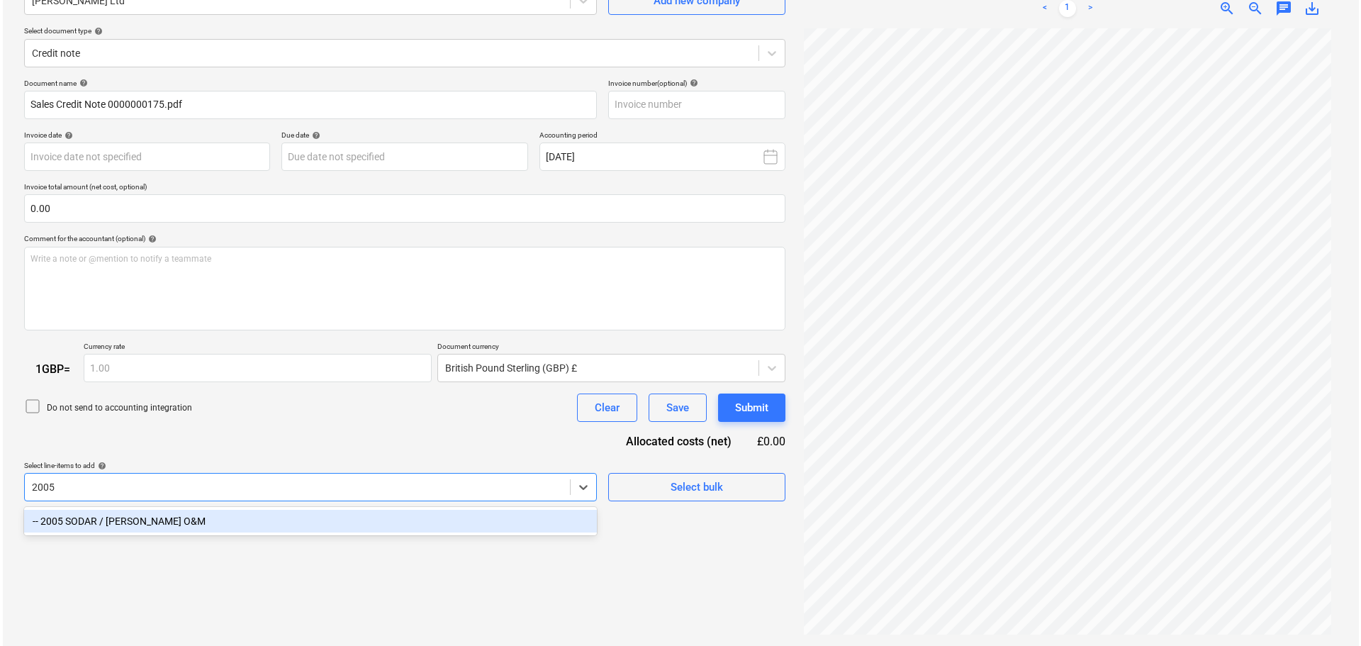
scroll to position [142, 0]
click at [168, 523] on div "-- 2005 SODAR / [PERSON_NAME] O&M" at bounding box center [307, 521] width 573 height 23
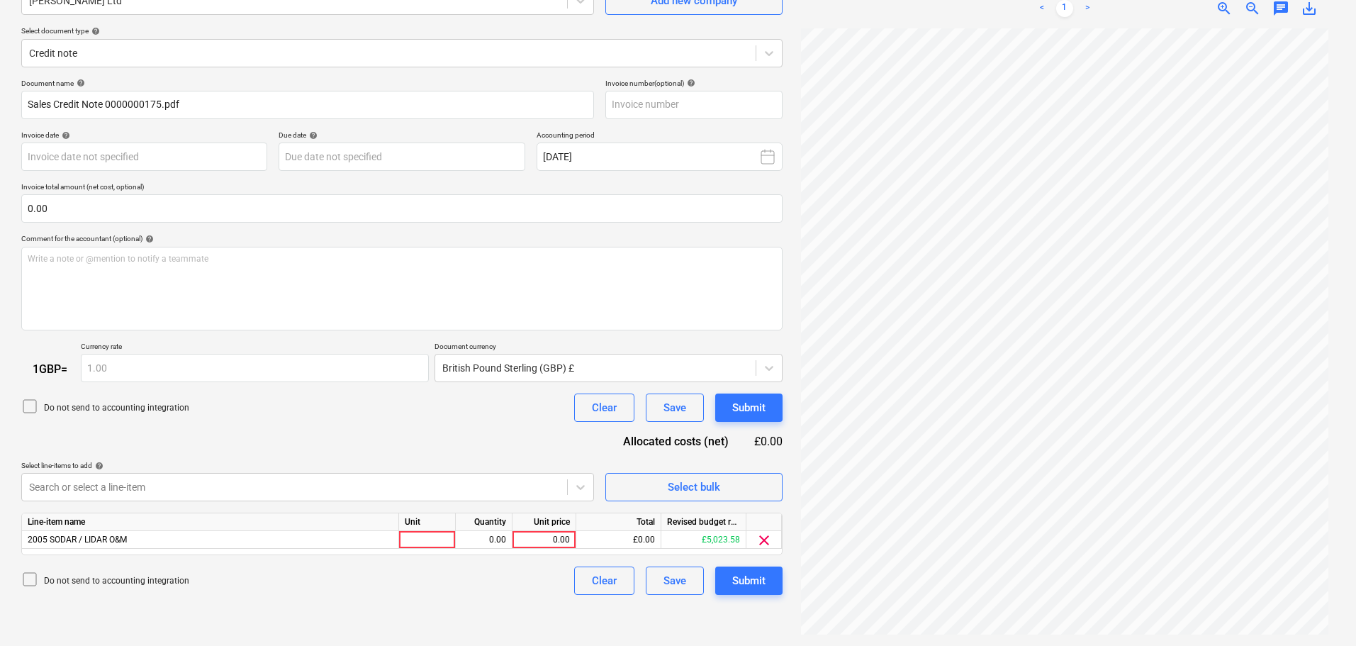
drag, startPoint x: 223, startPoint y: 437, endPoint x: 232, endPoint y: 423, distance: 15.9
click at [227, 430] on div "Document name help Sales Credit Note 0000000175.pdf Invoice number (optional) h…" at bounding box center [402, 337] width 762 height 517
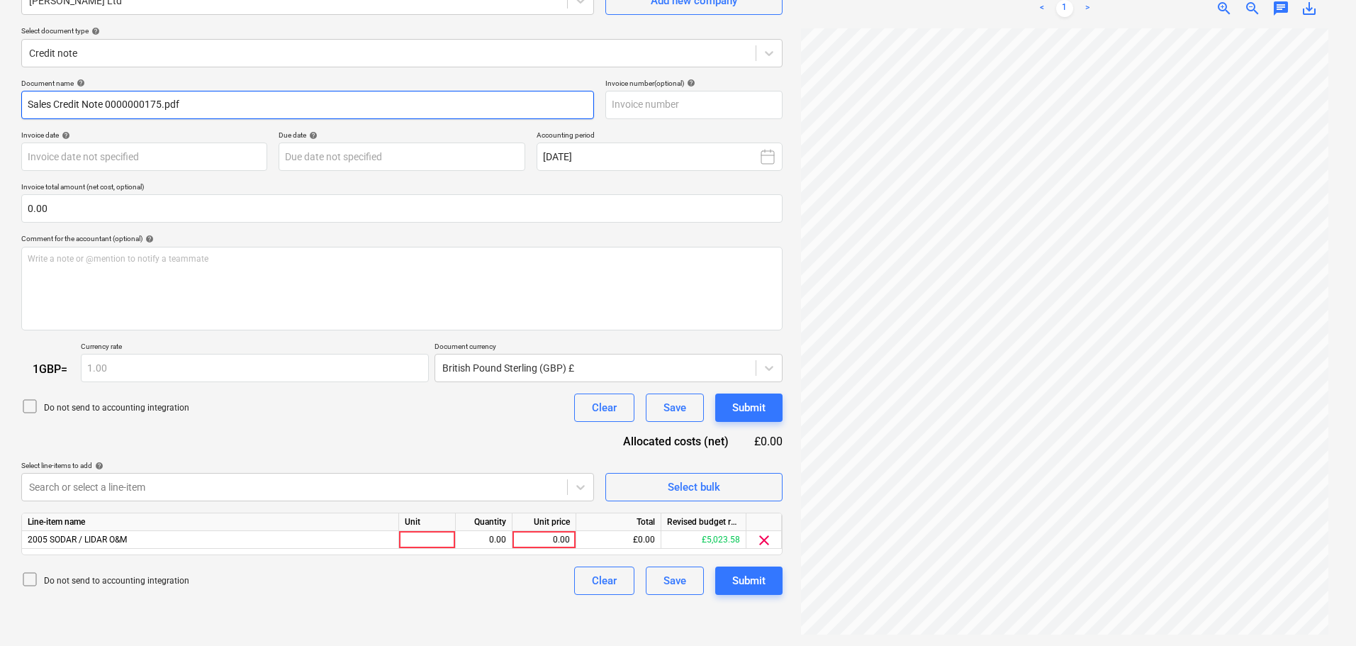
drag, startPoint x: 99, startPoint y: 102, endPoint x: -88, endPoint y: 102, distance: 187.2
click at [0, 102] on html "Sales Projects Contacts Company Consolidated Invoices Inbox 4 format_size keybo…" at bounding box center [678, 181] width 1356 height 646
drag, startPoint x: 240, startPoint y: 97, endPoint x: 194, endPoint y: 101, distance: 46.2
click at [194, 101] on input "Sales Credit Note 0000000175.pdf" at bounding box center [307, 105] width 573 height 28
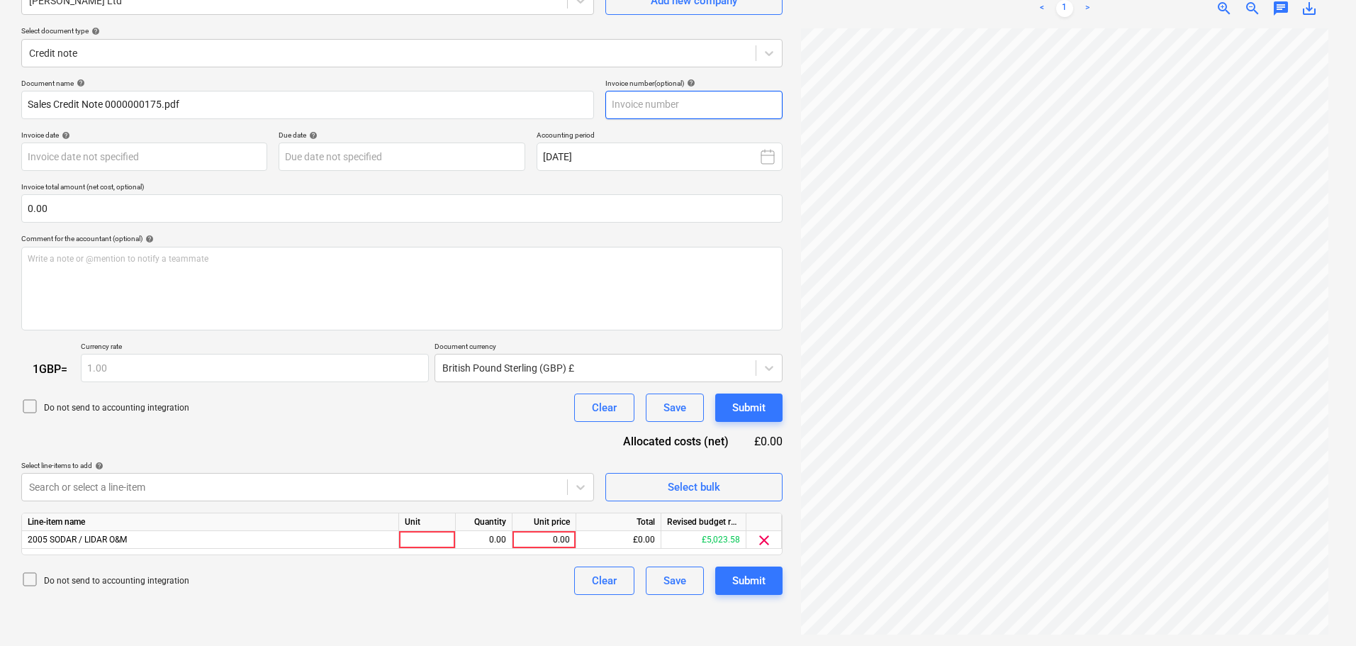
click at [721, 103] on input "text" at bounding box center [694, 105] width 177 height 28
paste input "0000000175"
type input "0000000175"
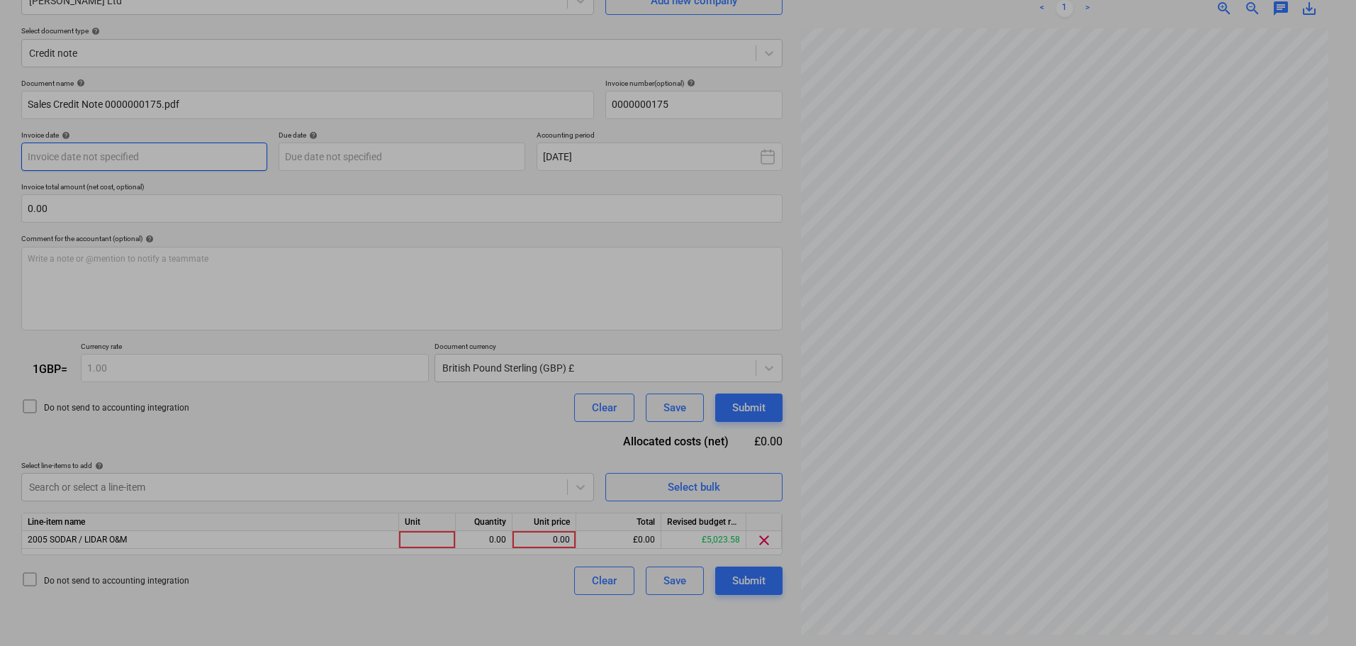
click at [218, 154] on body "Sales Projects Contacts Company Consolidated Invoices Inbox 4 format_size keybo…" at bounding box center [678, 181] width 1356 height 646
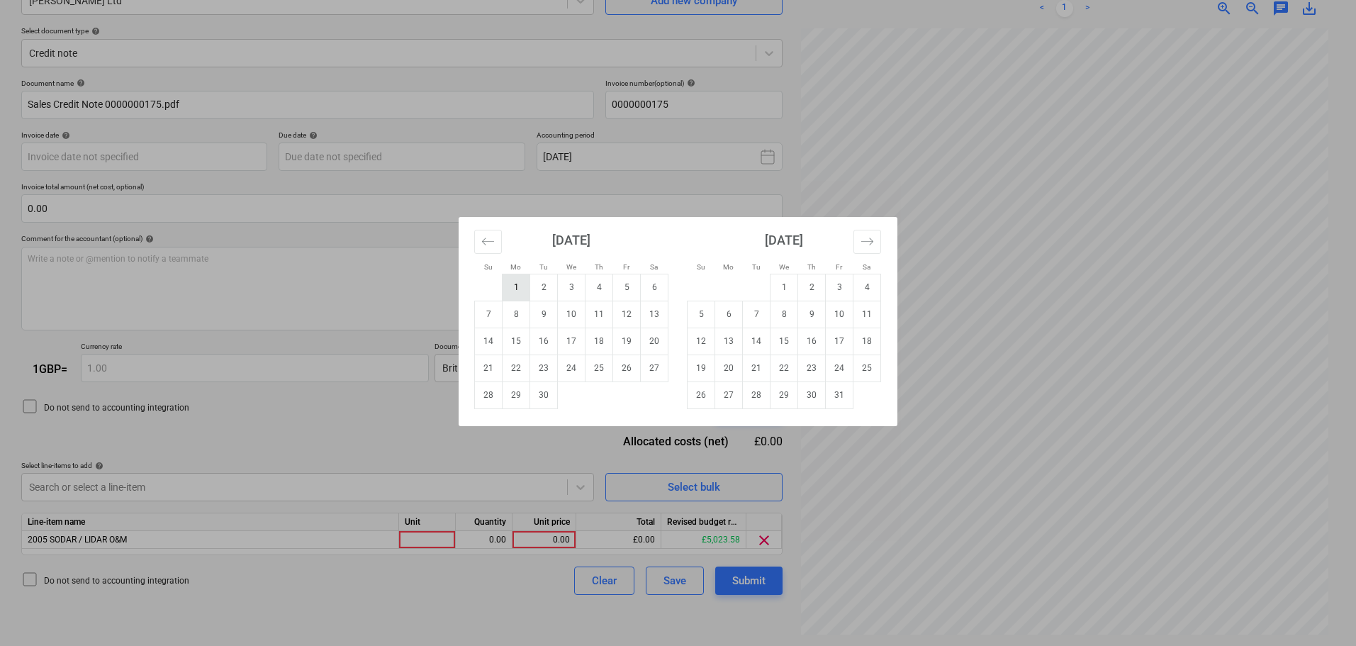
click at [513, 285] on td "1" at bounding box center [517, 287] width 28 height 27
type input "[DATE]"
click at [446, 163] on body "Sales Projects Contacts Company Consolidated Invoices Inbox 4 format_size keybo…" at bounding box center [678, 181] width 1356 height 646
click at [514, 289] on td "1" at bounding box center [517, 287] width 28 height 27
type input "[DATE]"
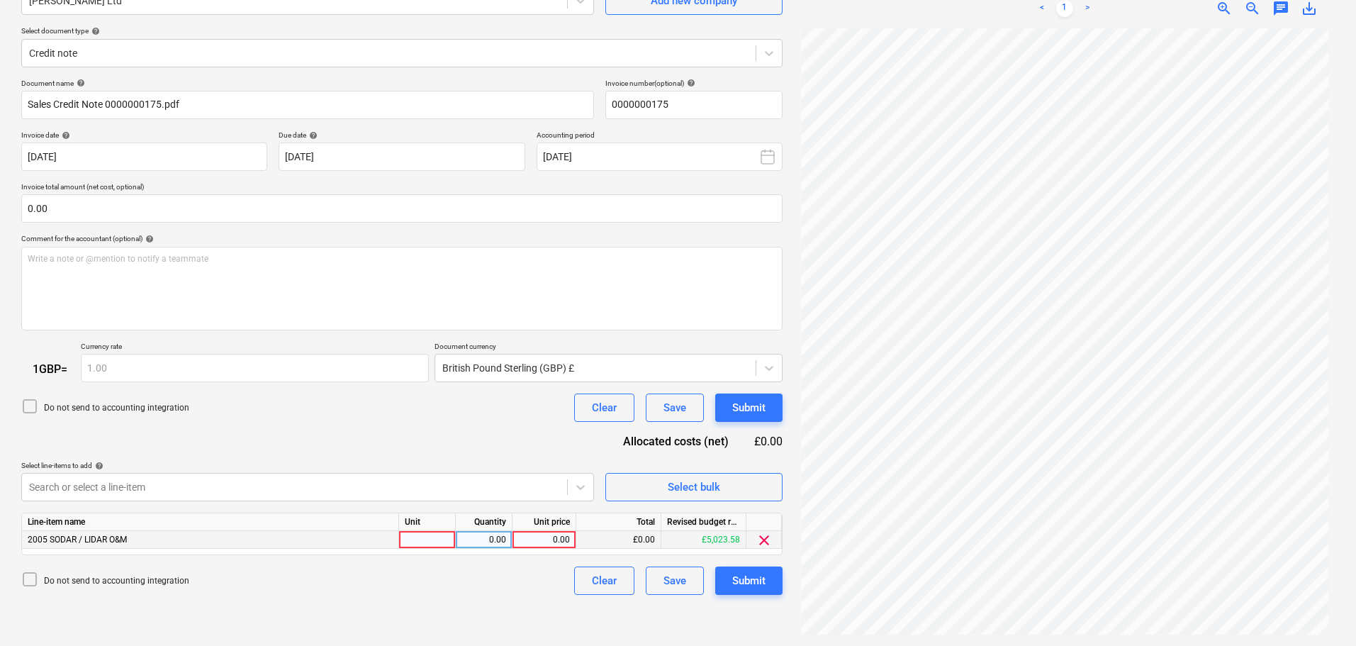
click at [562, 543] on div "0.00" at bounding box center [544, 540] width 52 height 18
type input "240"
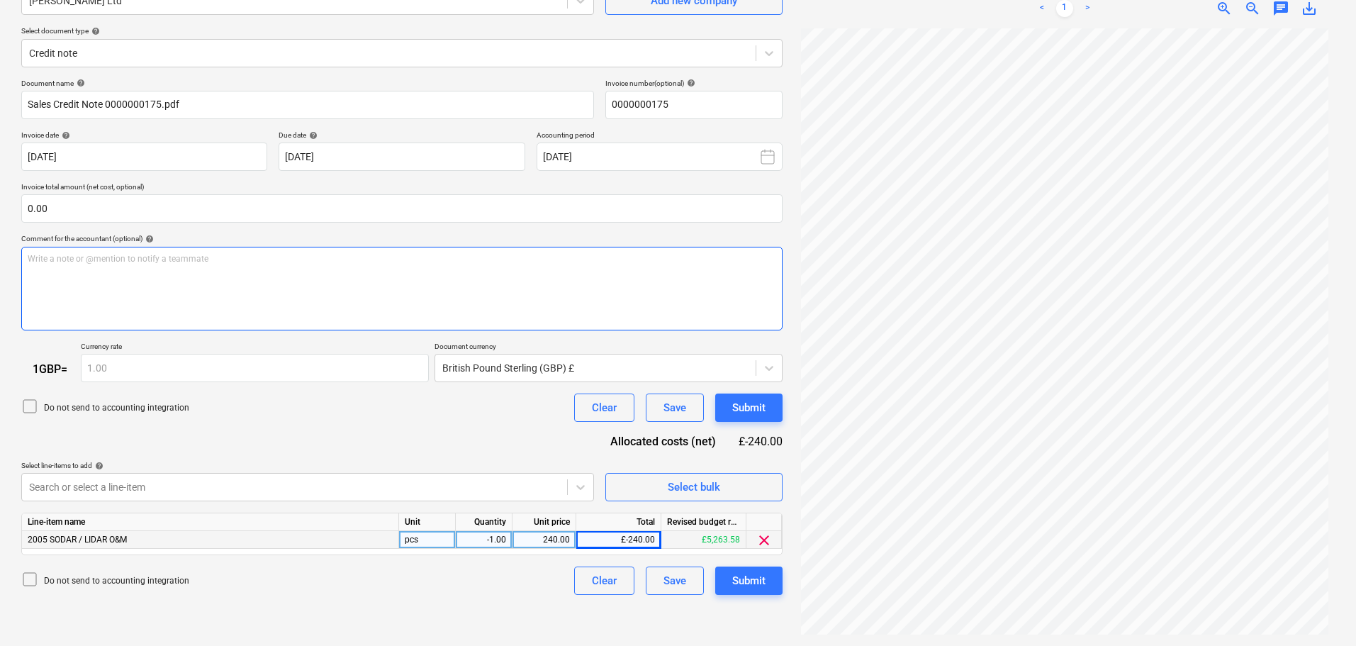
click at [381, 294] on div "Write a note or @mention to notify a teammate [PERSON_NAME]" at bounding box center [402, 289] width 762 height 84
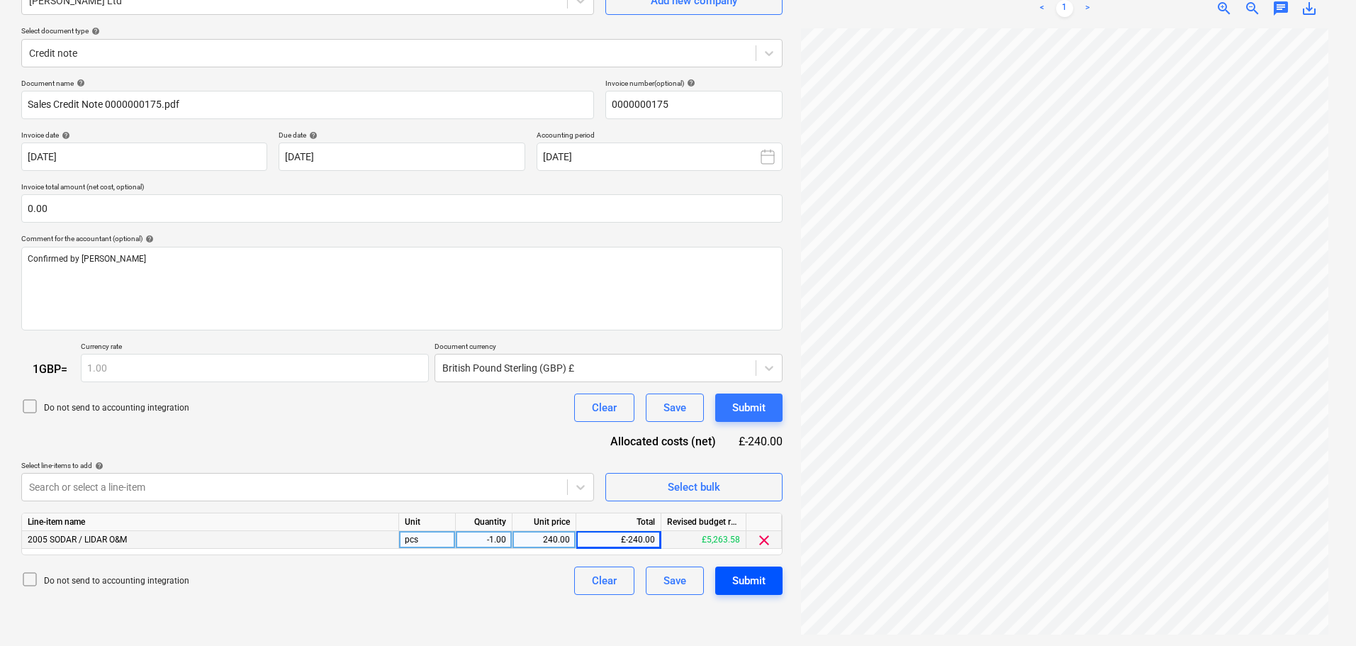
click at [757, 579] on div "Submit" at bounding box center [748, 581] width 33 height 18
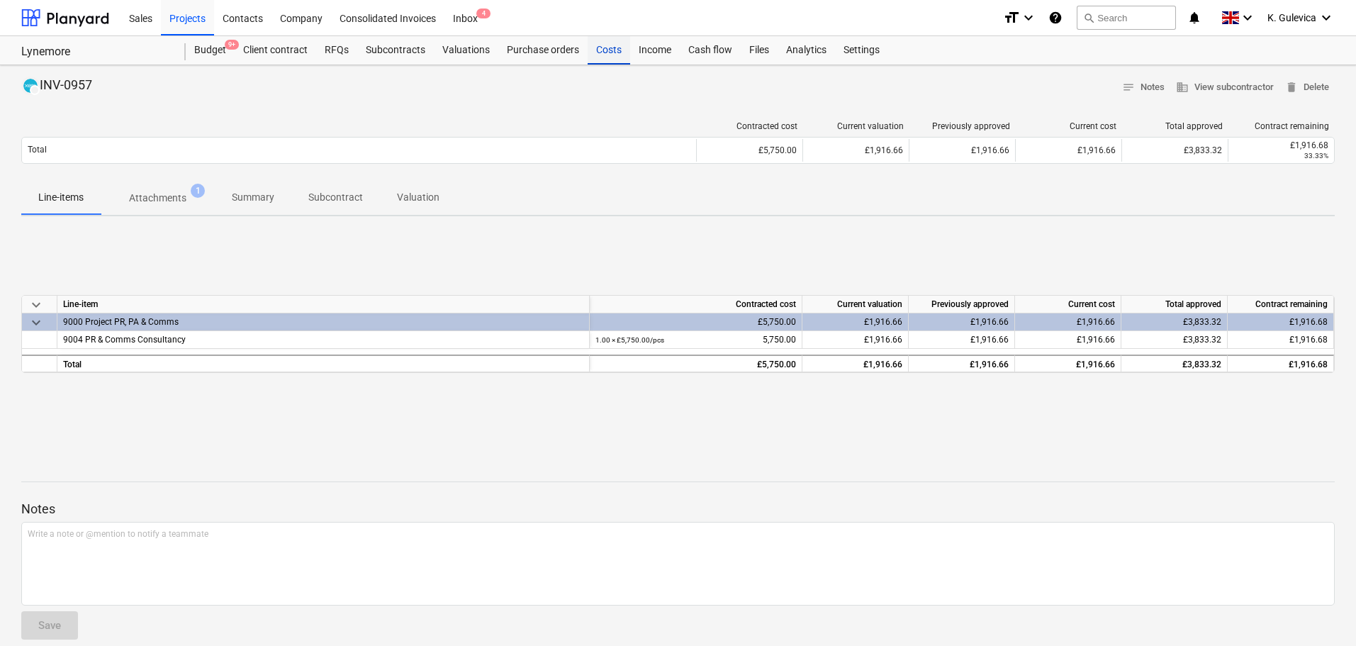
click at [598, 51] on div "Costs" at bounding box center [609, 50] width 43 height 28
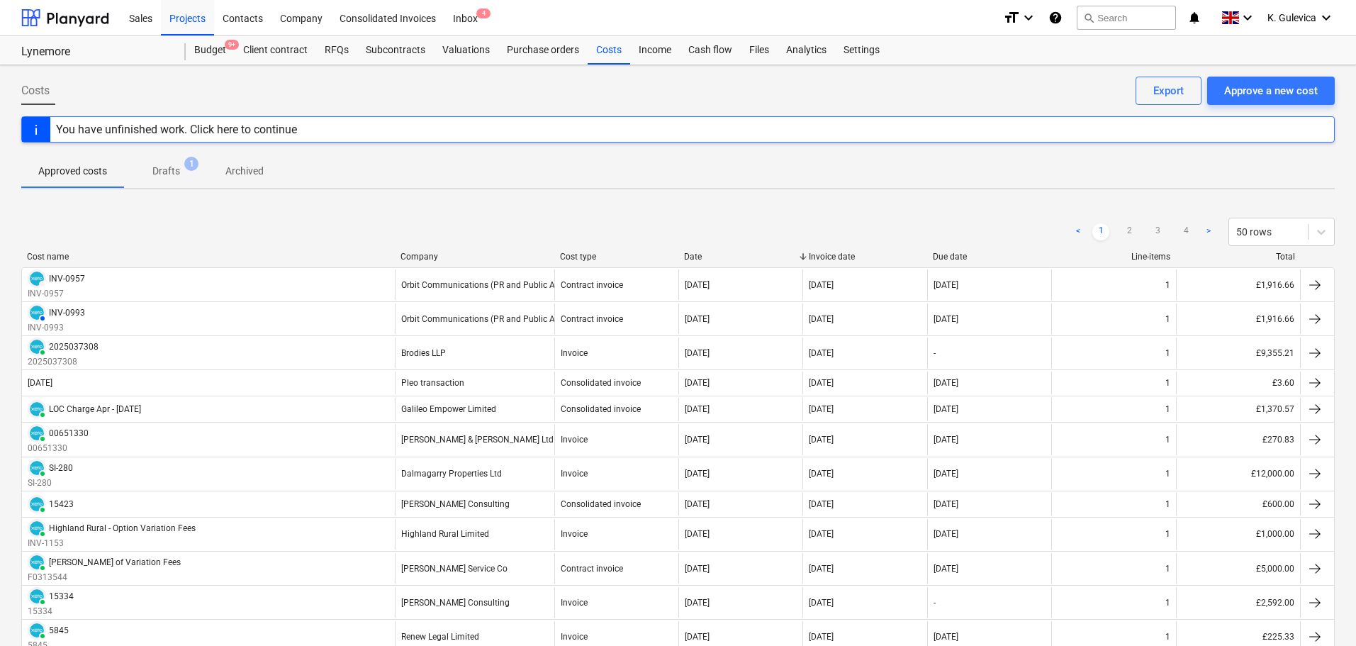
click at [167, 173] on p "Drafts" at bounding box center [166, 171] width 28 height 15
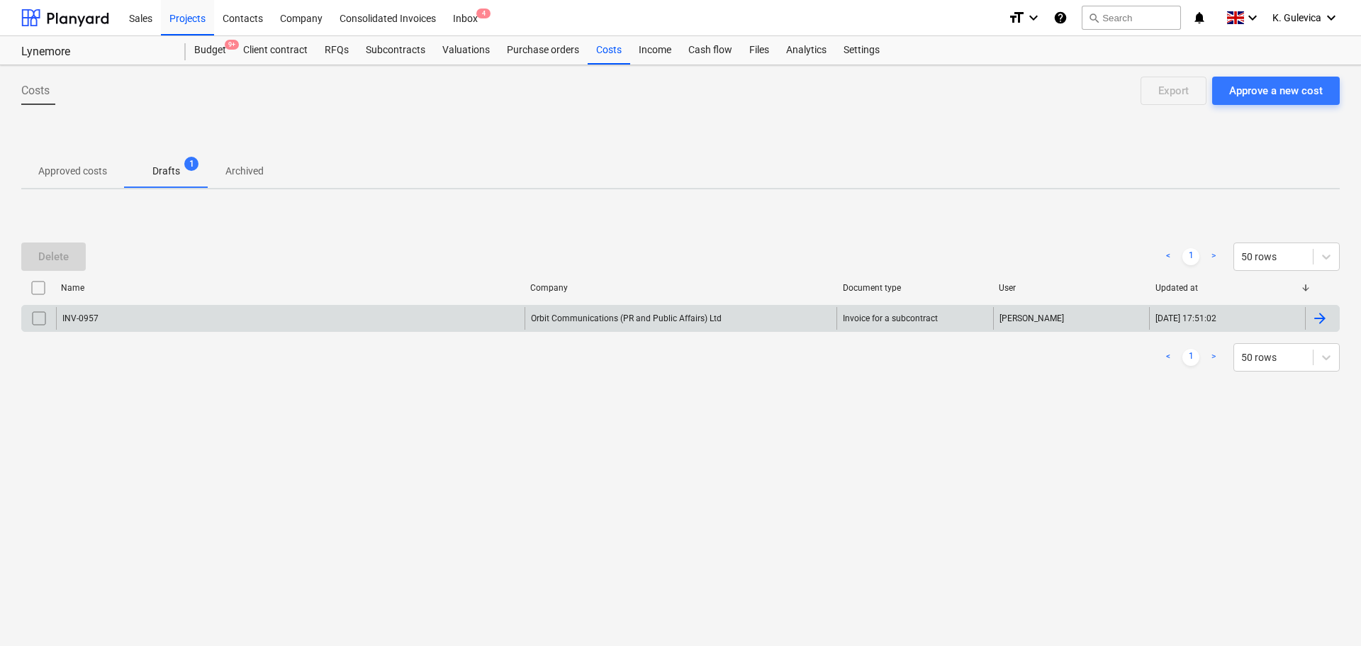
click at [38, 318] on input "checkbox" at bounding box center [39, 318] width 23 height 23
click at [43, 262] on div "Delete" at bounding box center [53, 256] width 30 height 18
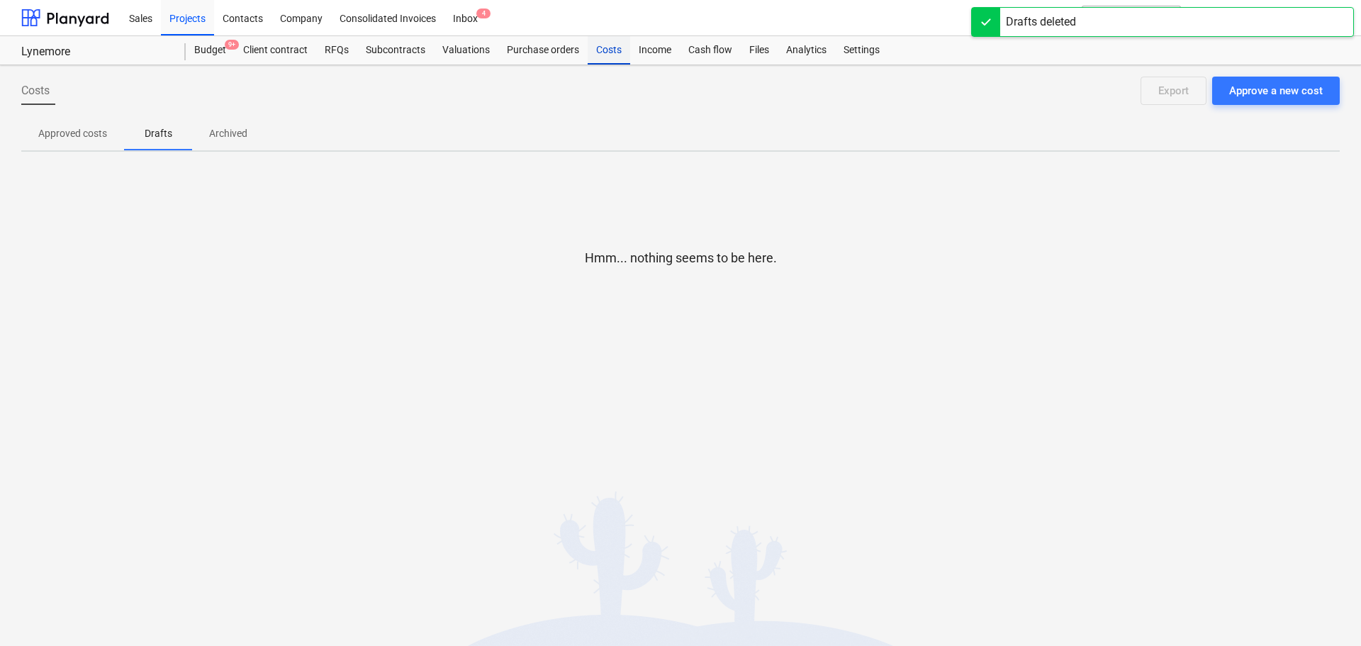
drag, startPoint x: 603, startPoint y: 41, endPoint x: 620, endPoint y: 52, distance: 19.5
click at [603, 41] on div "Costs" at bounding box center [609, 50] width 43 height 28
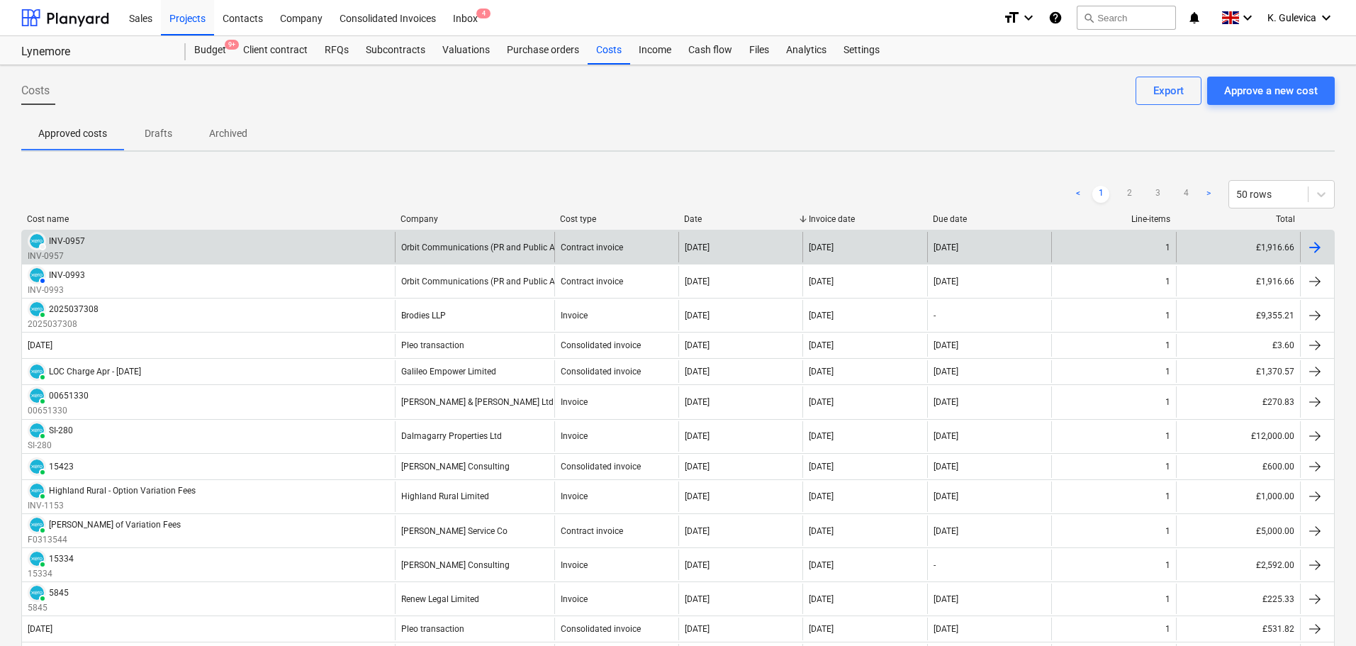
click at [191, 242] on div "DRAFT INV-0957 INV-0957" at bounding box center [208, 247] width 373 height 30
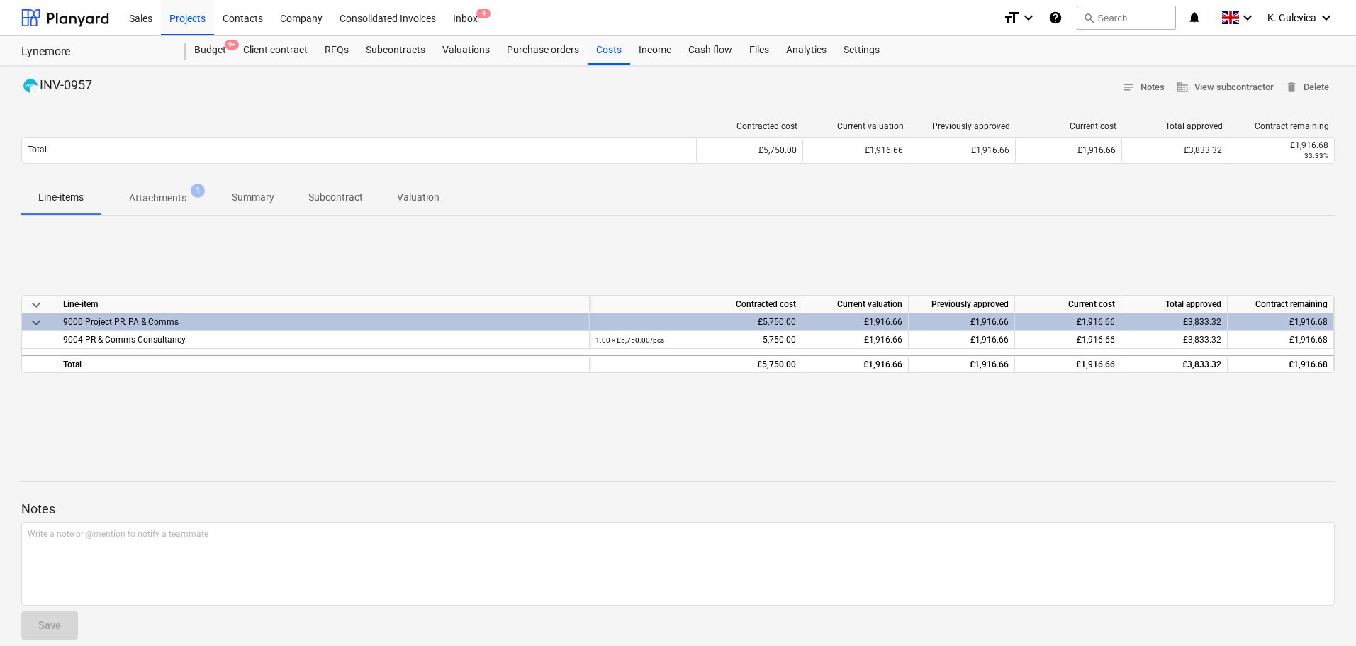
click at [260, 198] on p "Summary" at bounding box center [253, 197] width 43 height 15
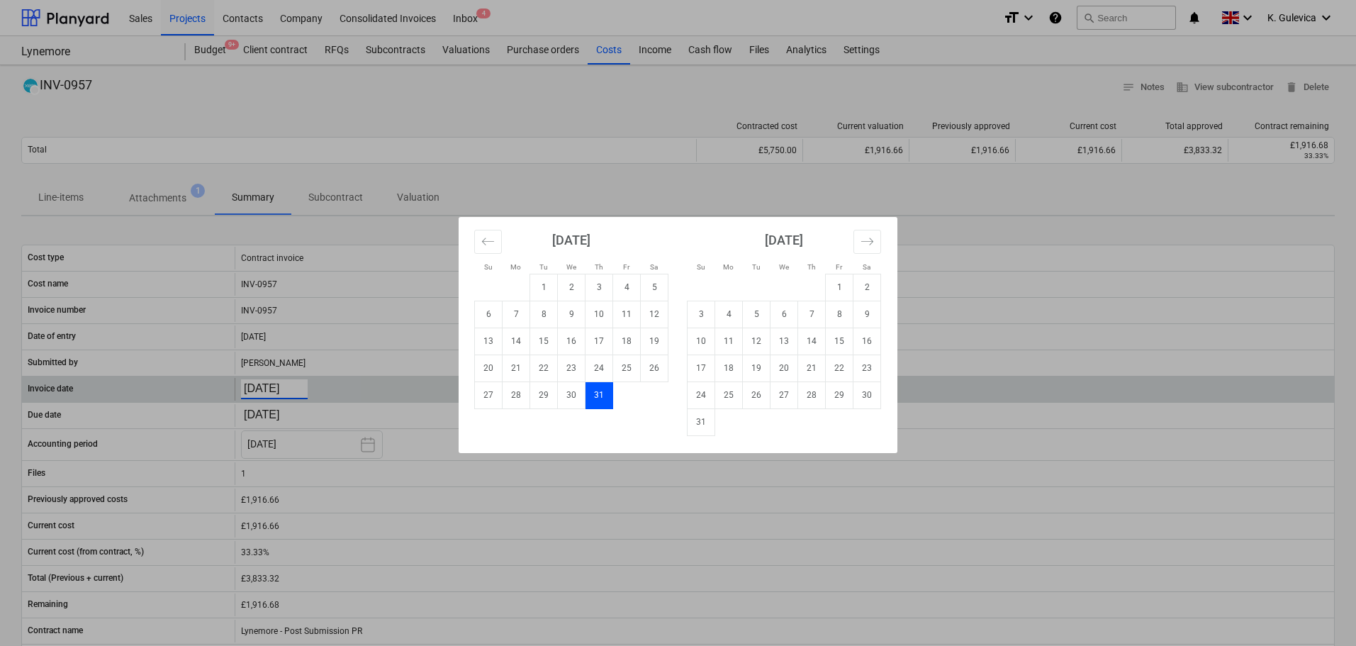
click at [283, 386] on body "Sales Projects Contacts Company Consolidated Invoices Inbox 4 format_size keybo…" at bounding box center [678, 323] width 1356 height 646
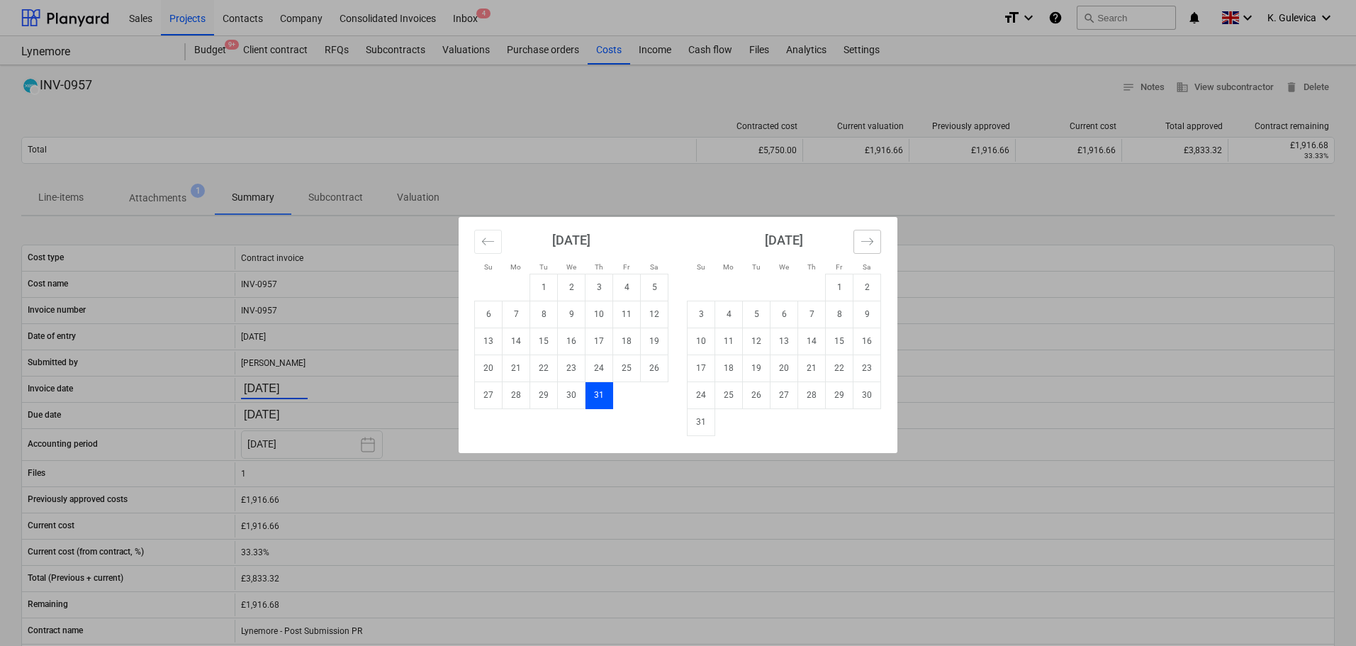
click at [866, 238] on icon "Move forward to switch to the next month." at bounding box center [867, 241] width 13 height 13
click at [723, 286] on td "1" at bounding box center [729, 287] width 28 height 27
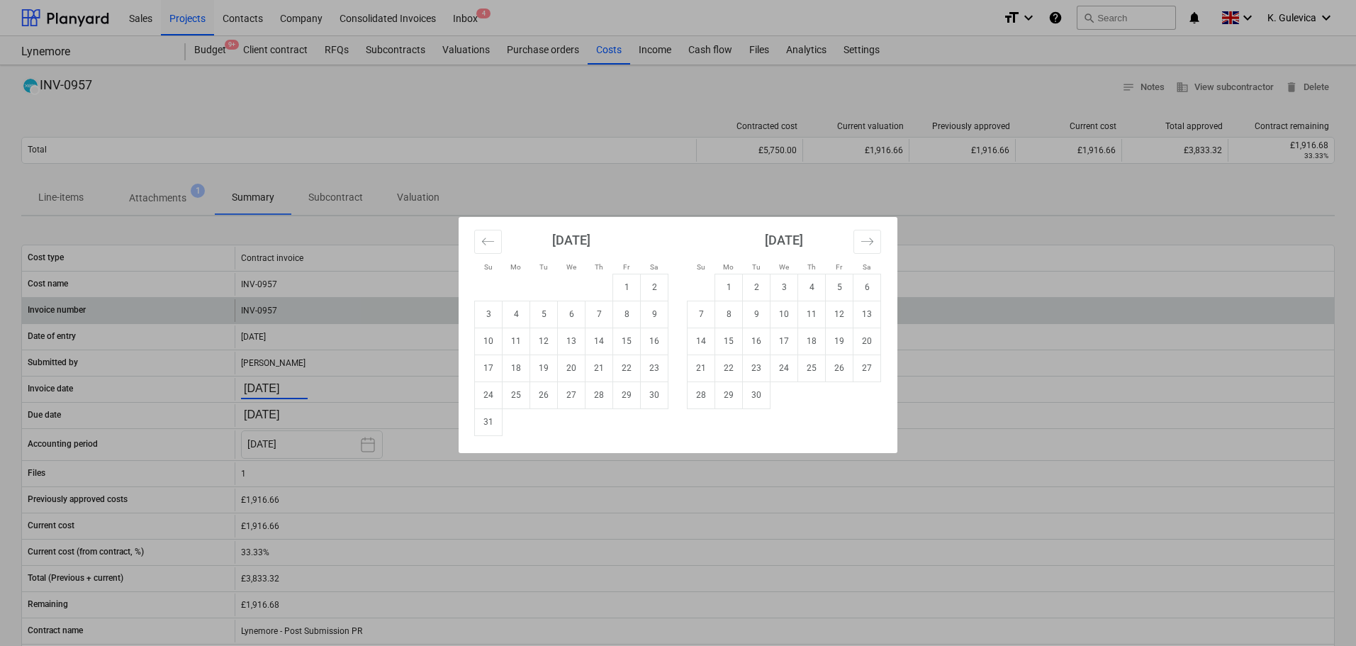
type input "[DATE]"
